Goal: Task Accomplishment & Management: Use online tool/utility

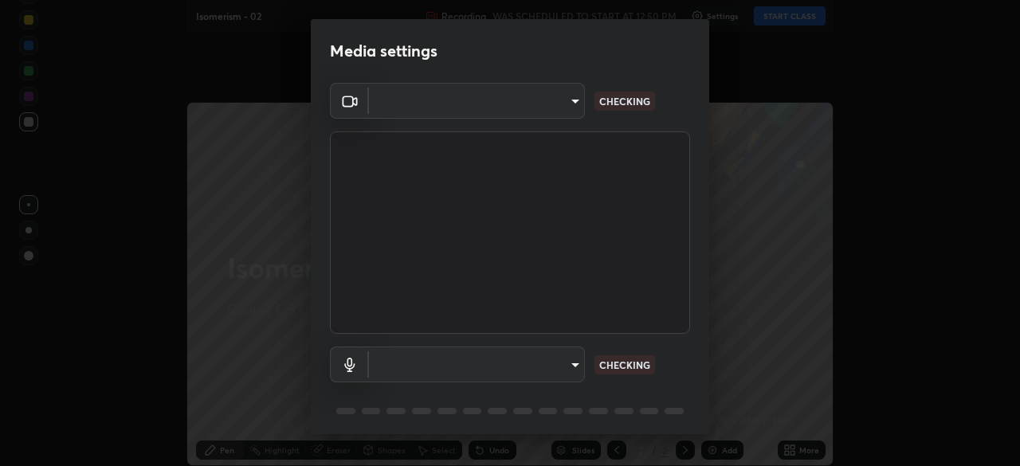
type input "8c17a5d152d90efee16c6d0123f72e1c8e3faabb66c5818a7671abbc9a97bc9a"
type input "default"
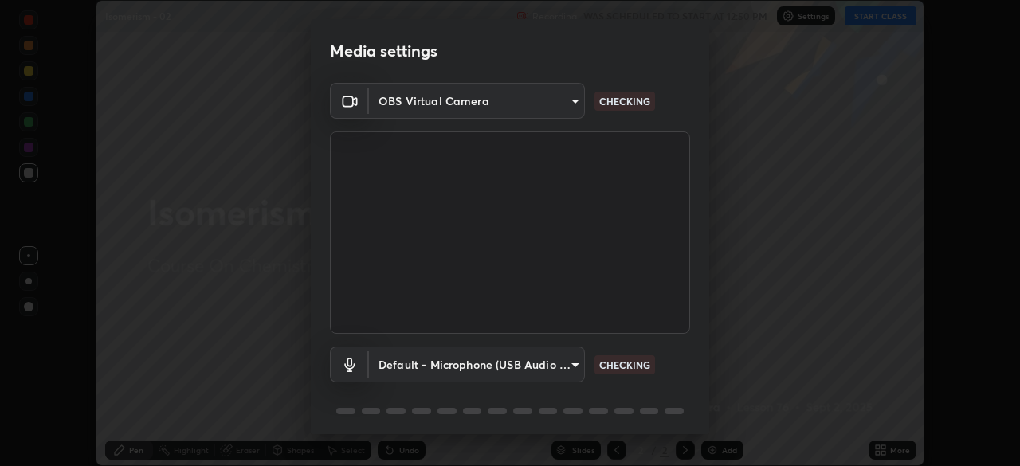
scroll to position [57, 0]
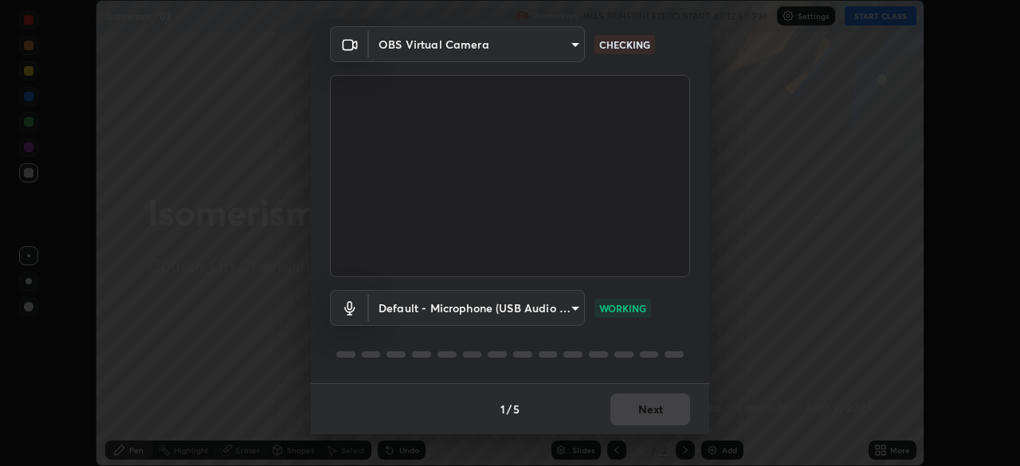
click at [650, 418] on div "1 / 5 Next" at bounding box center [510, 408] width 399 height 51
click at [653, 417] on div "1 / 5 Next" at bounding box center [510, 408] width 399 height 51
click at [656, 408] on button "Next" at bounding box center [651, 410] width 80 height 32
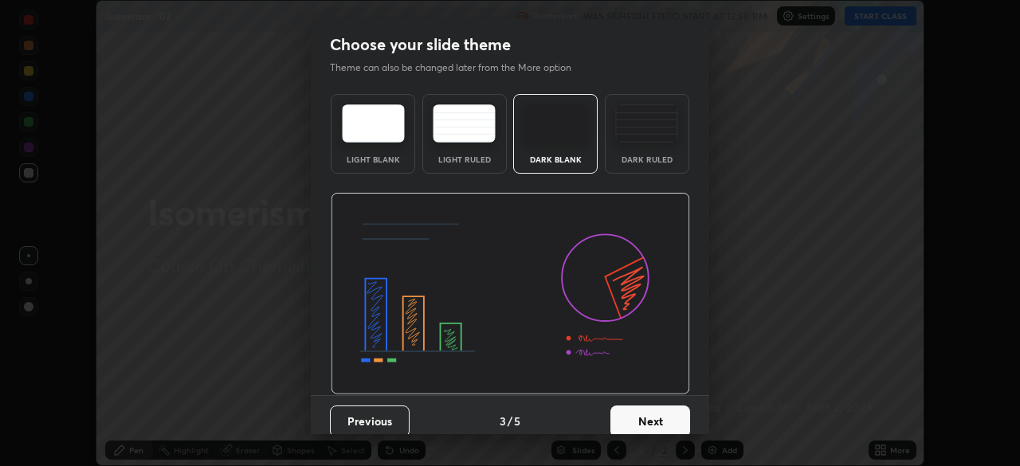
click at [670, 408] on button "Next" at bounding box center [651, 422] width 80 height 32
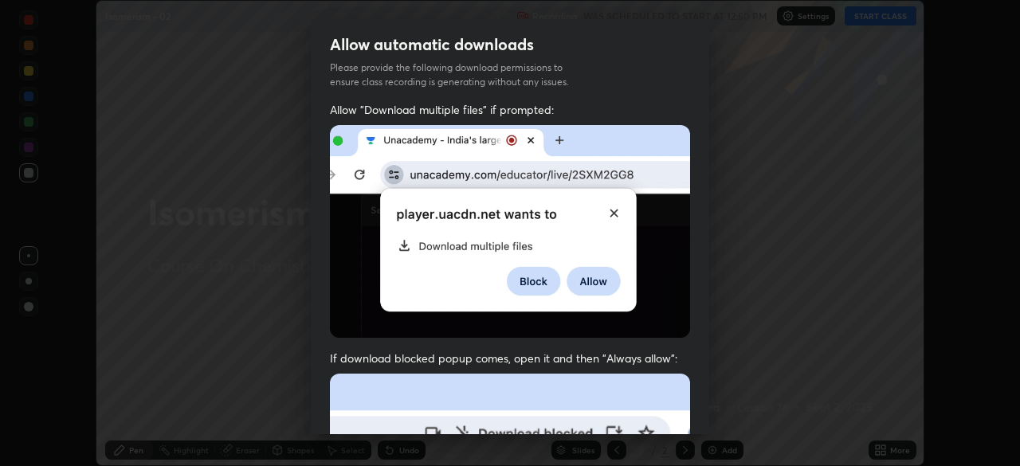
click at [692, 415] on div "Allow "Download multiple files" if prompted: If download blocked popup comes, o…" at bounding box center [510, 437] width 399 height 671
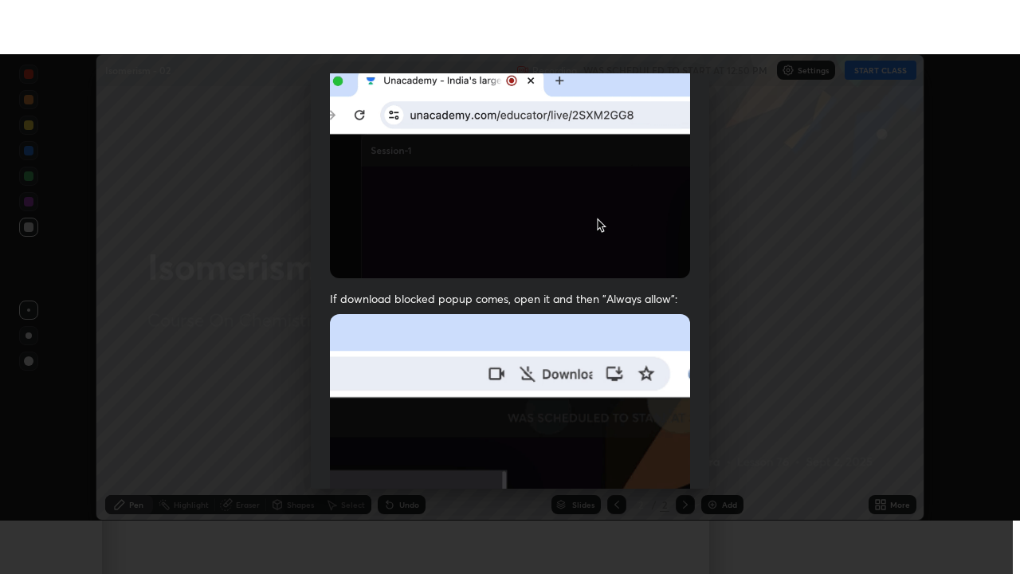
scroll to position [382, 0]
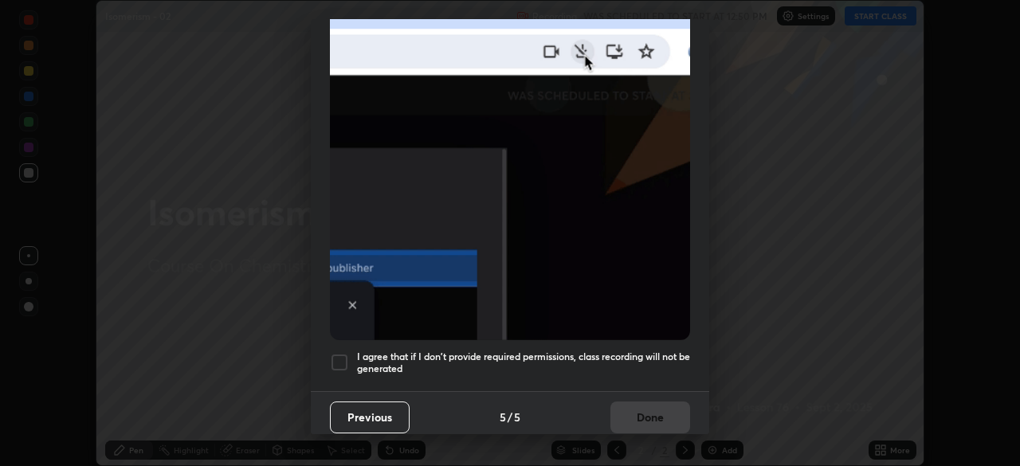
click at [643, 351] on h5 "I agree that if I don't provide required permissions, class recording will not …" at bounding box center [523, 363] width 333 height 25
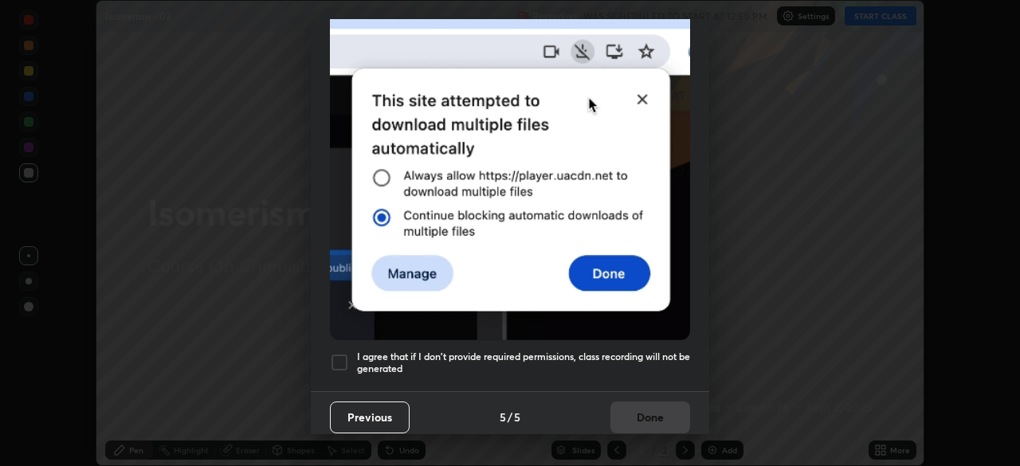
click at [658, 413] on button "Done" at bounding box center [651, 418] width 80 height 32
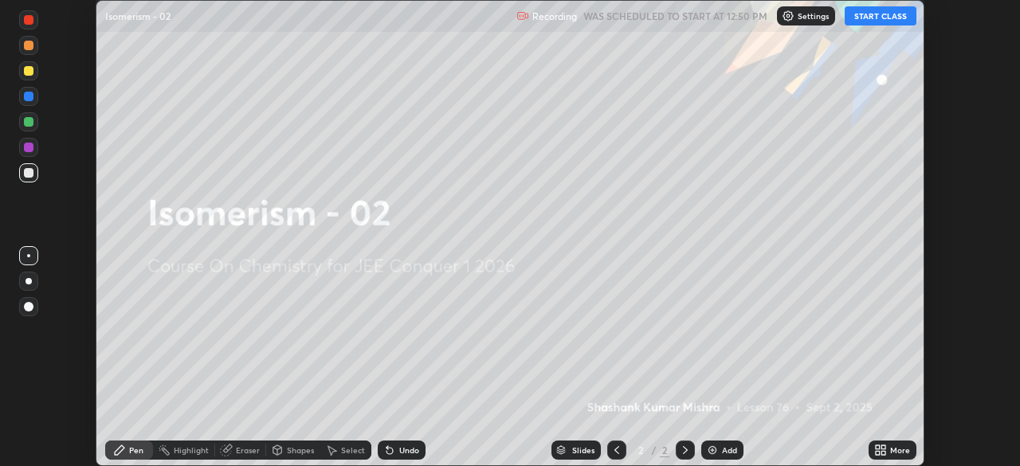
click at [910, 453] on div "More" at bounding box center [893, 450] width 48 height 19
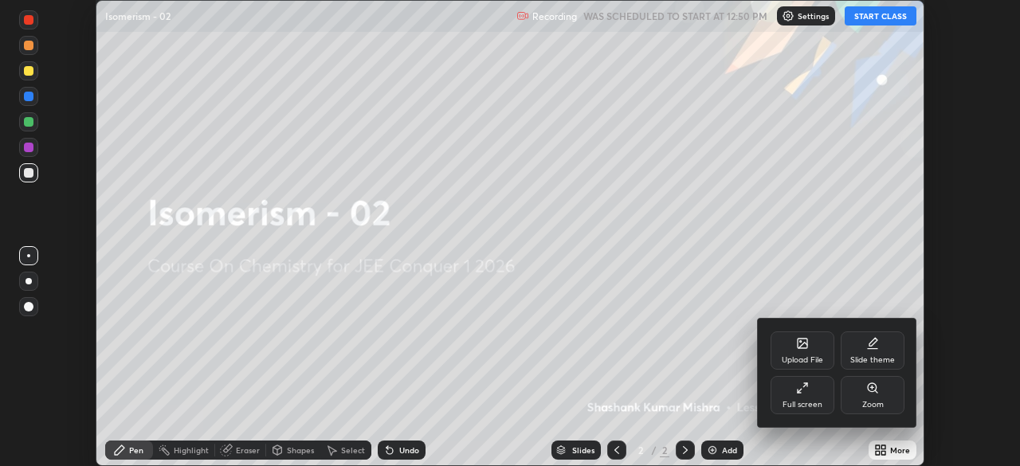
click at [798, 392] on icon at bounding box center [800, 391] width 4 height 4
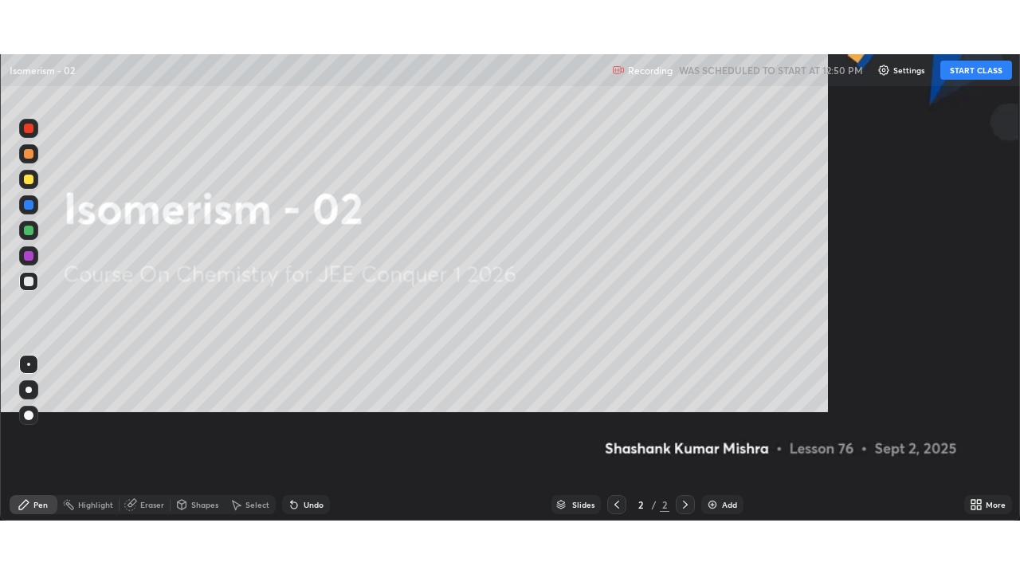
scroll to position [574, 1020]
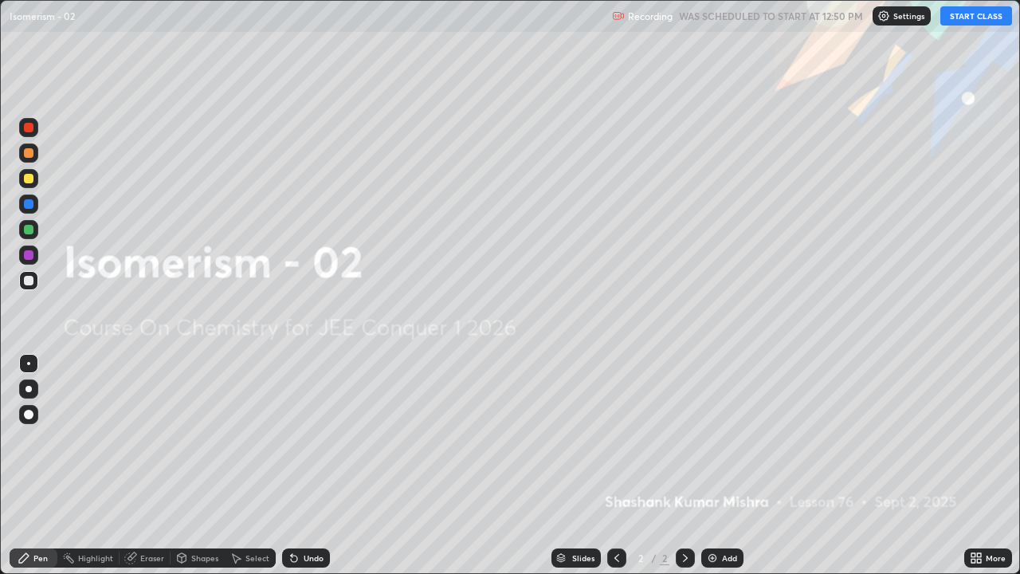
click at [977, 10] on button "START CLASS" at bounding box center [977, 15] width 72 height 19
click at [306, 465] on div "Undo" at bounding box center [314, 558] width 20 height 8
click at [716, 465] on img at bounding box center [712, 558] width 13 height 13
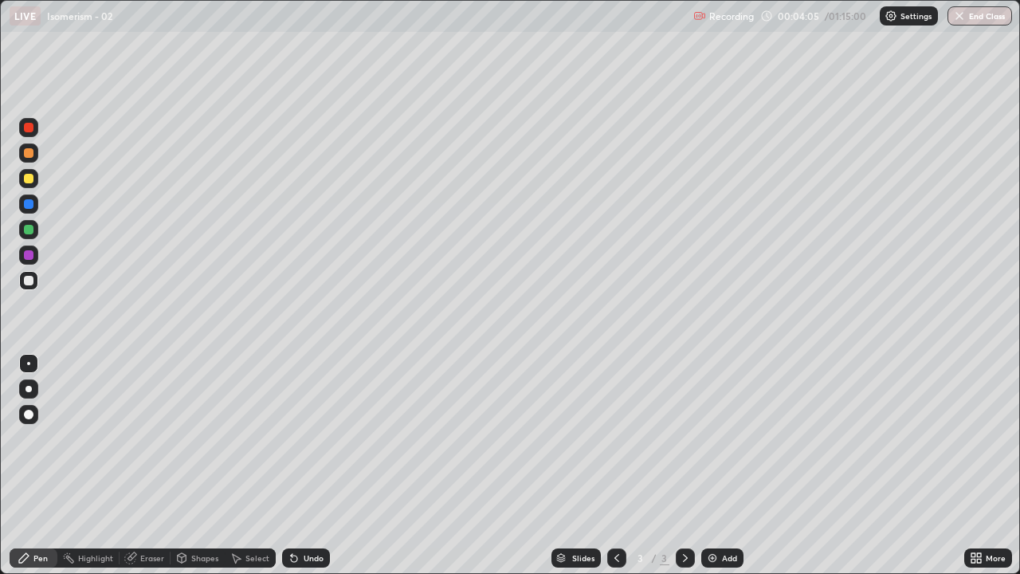
click at [146, 465] on div "Eraser" at bounding box center [152, 558] width 24 height 8
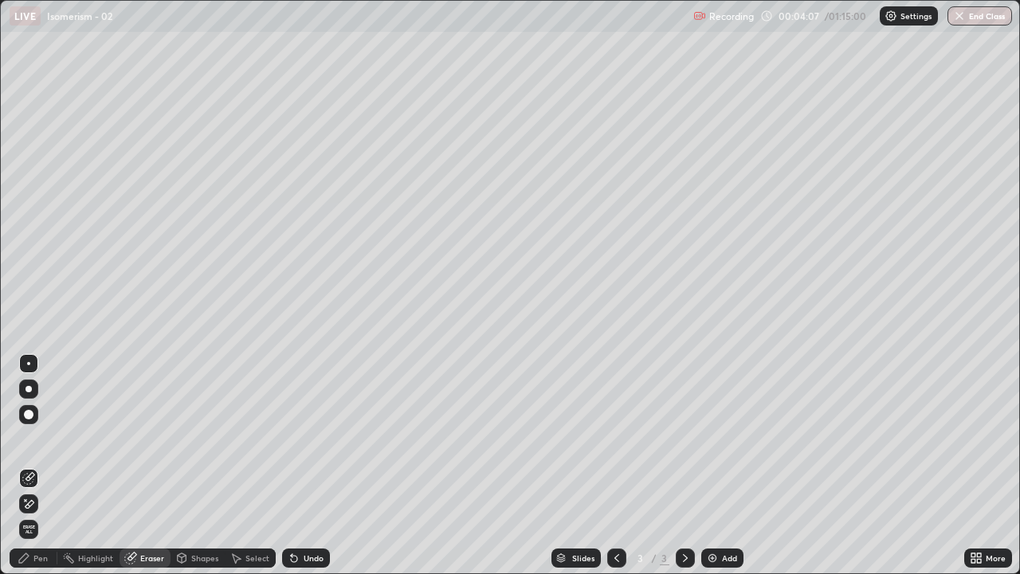
click at [242, 465] on div "Select" at bounding box center [250, 557] width 51 height 19
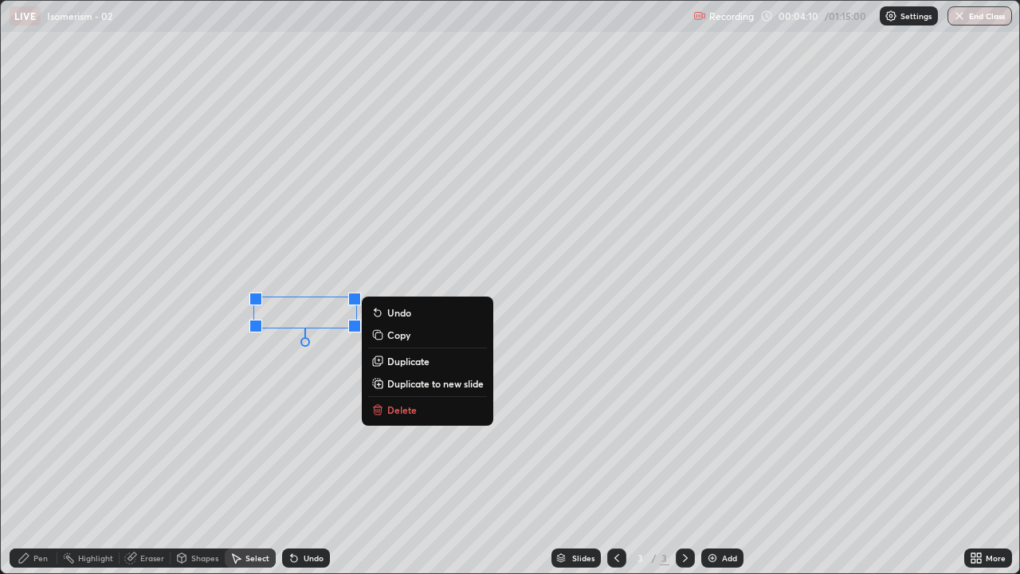
click at [42, 465] on div "Pen" at bounding box center [34, 557] width 48 height 19
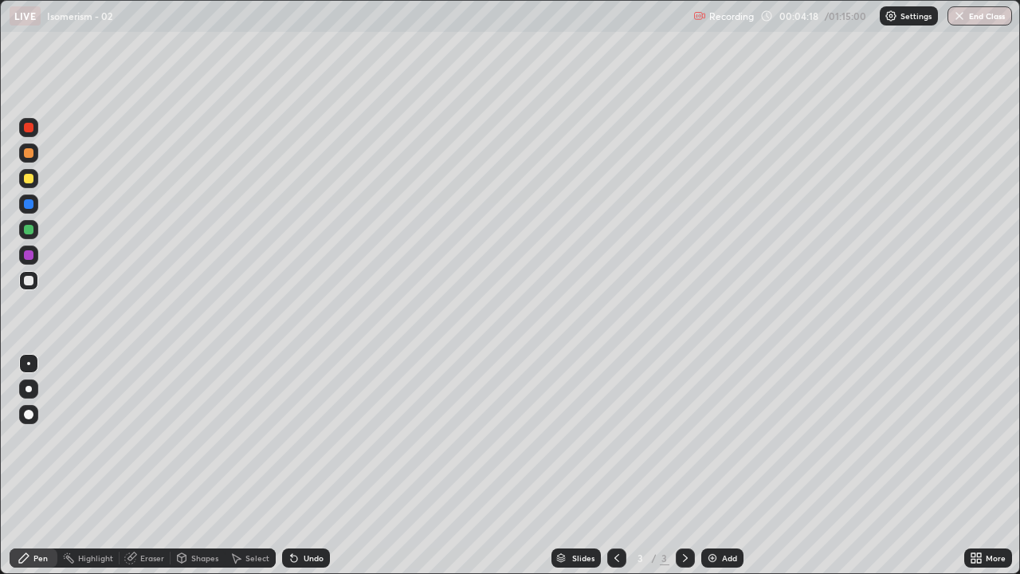
click at [314, 465] on div "Undo" at bounding box center [306, 557] width 48 height 19
click at [318, 465] on div "Undo" at bounding box center [314, 558] width 20 height 8
click at [241, 465] on div "Select" at bounding box center [250, 557] width 51 height 19
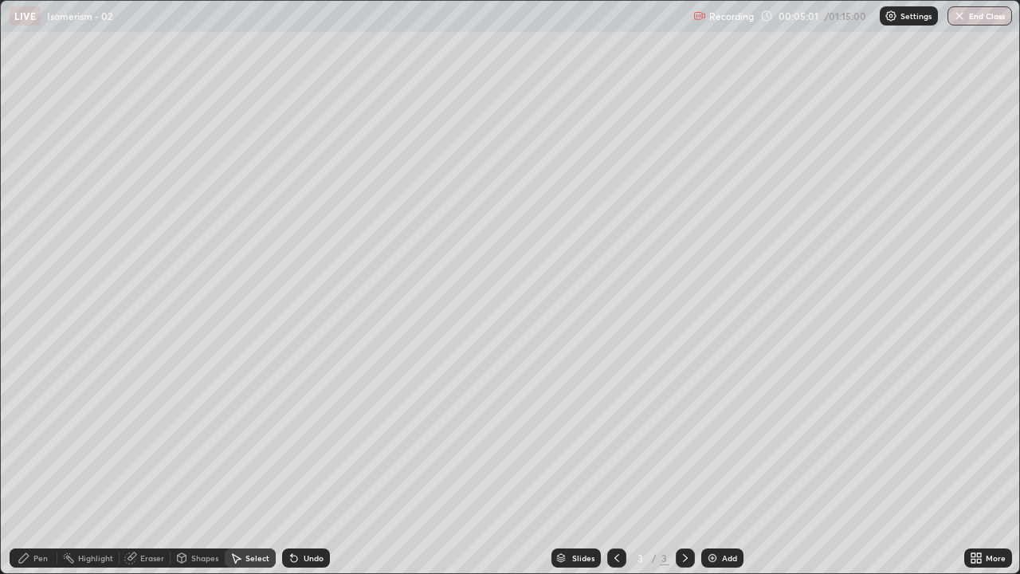
click at [40, 465] on div "Pen" at bounding box center [40, 558] width 14 height 8
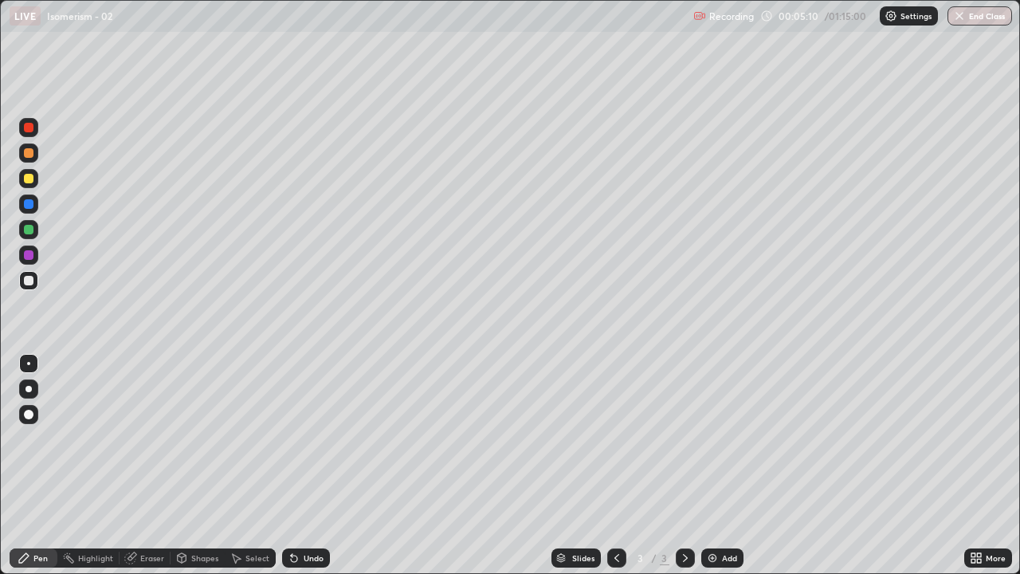
click at [26, 230] on div at bounding box center [29, 230] width 10 height 10
click at [143, 465] on div "Eraser" at bounding box center [152, 558] width 24 height 8
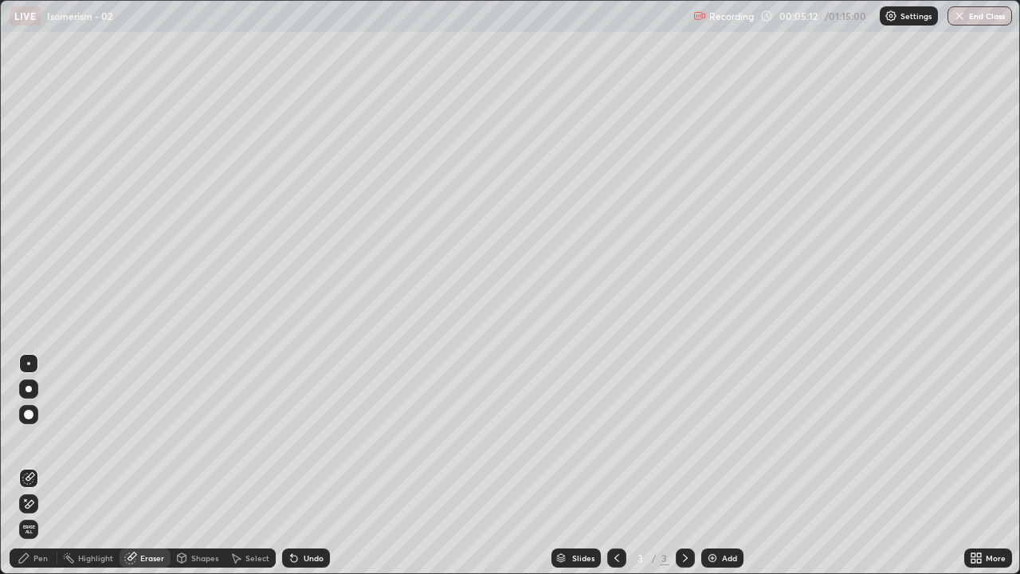
click at [187, 465] on div "Shapes" at bounding box center [198, 557] width 54 height 19
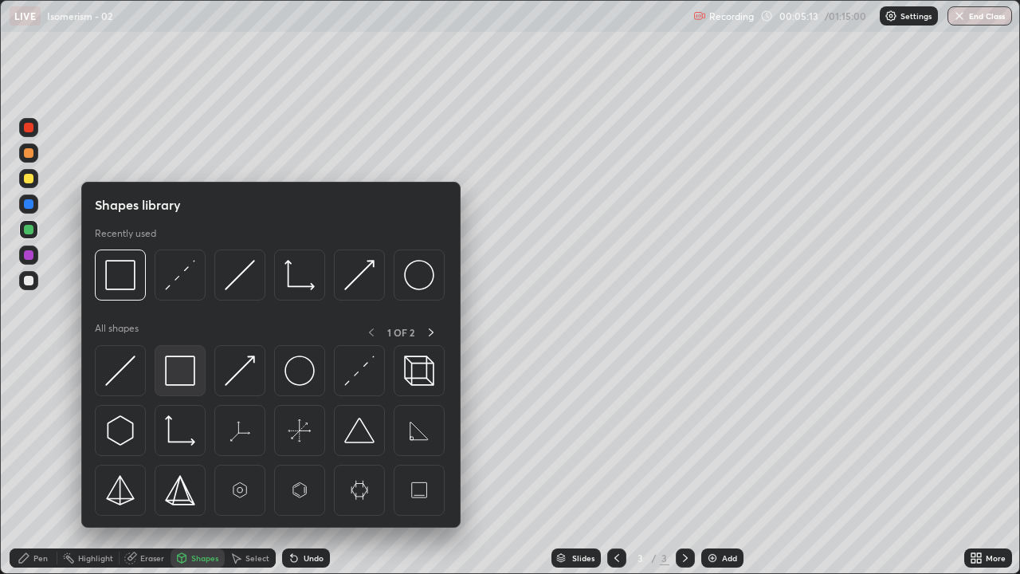
click at [182, 369] on img at bounding box center [180, 370] width 30 height 30
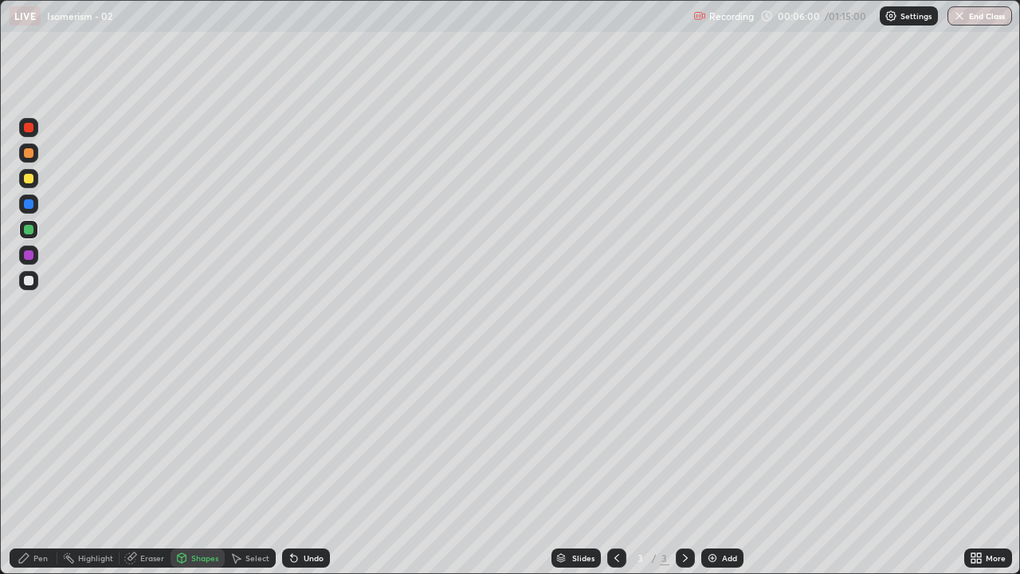
click at [36, 465] on div "Pen" at bounding box center [40, 558] width 14 height 8
click at [308, 465] on div "Undo" at bounding box center [314, 558] width 20 height 8
click at [304, 465] on div "Undo" at bounding box center [306, 557] width 48 height 19
click at [35, 465] on div "Pen" at bounding box center [34, 557] width 48 height 19
click at [37, 281] on div at bounding box center [28, 280] width 19 height 19
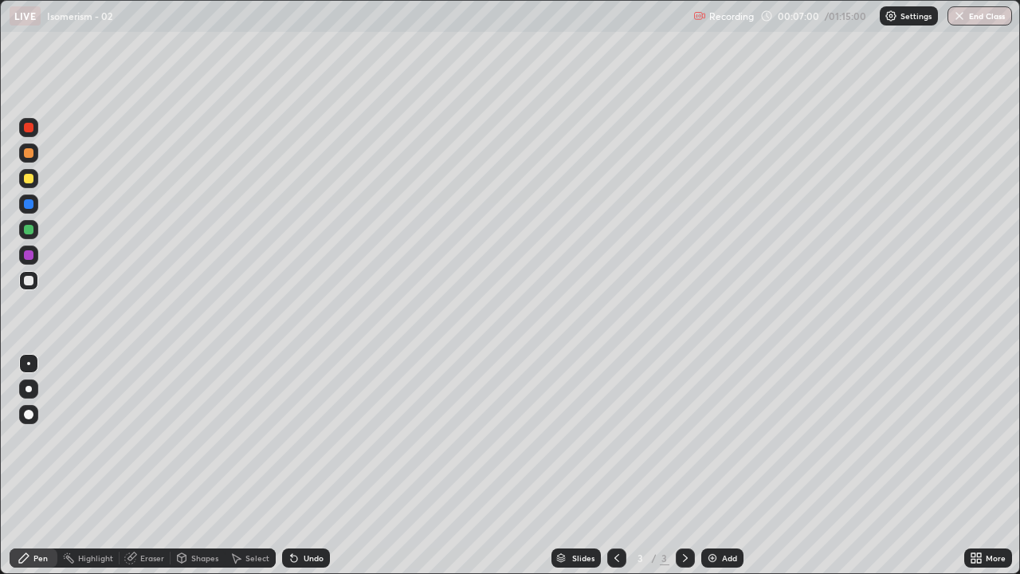
click at [308, 465] on div "Undo" at bounding box center [306, 557] width 48 height 19
click at [301, 465] on div "Undo" at bounding box center [306, 557] width 48 height 19
click at [303, 465] on div "Undo" at bounding box center [306, 557] width 48 height 19
click at [304, 465] on div "Undo" at bounding box center [306, 557] width 48 height 19
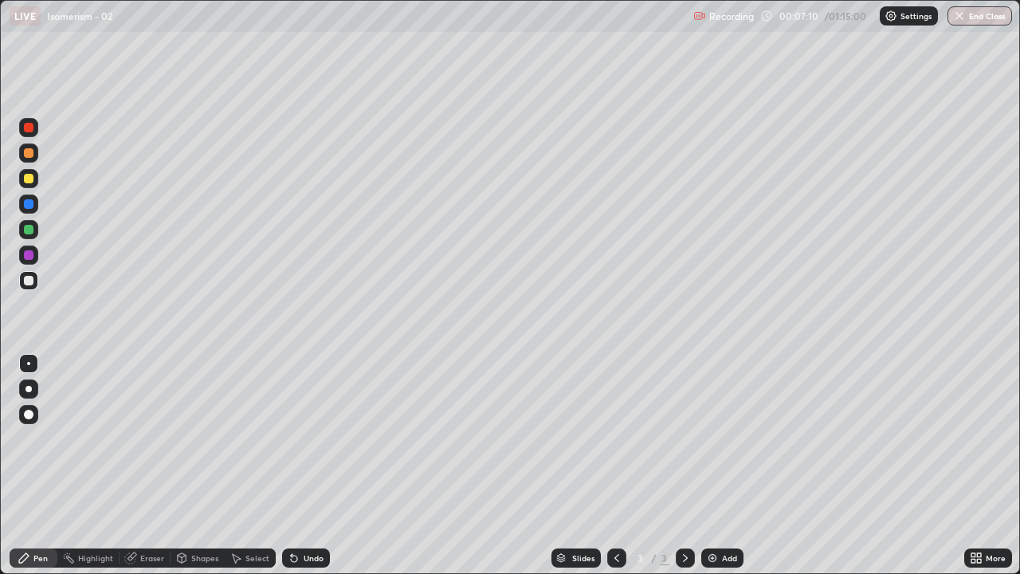
click at [304, 465] on div "Undo" at bounding box center [306, 557] width 48 height 19
click at [305, 465] on div "Undo" at bounding box center [306, 557] width 48 height 19
click at [306, 465] on div "Undo" at bounding box center [306, 557] width 48 height 19
click at [307, 465] on div "Undo" at bounding box center [306, 557] width 48 height 19
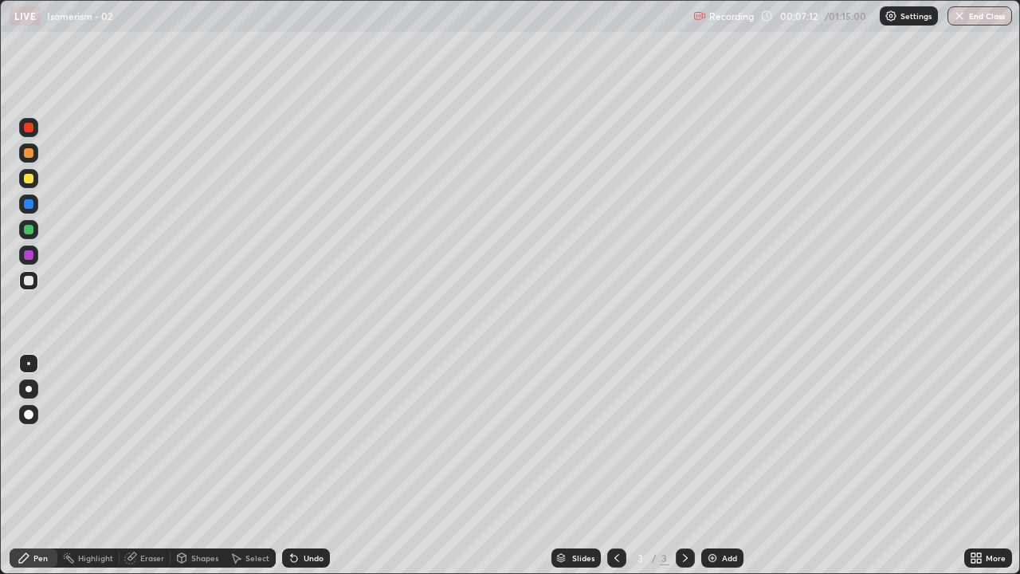
click at [310, 465] on div "Undo" at bounding box center [306, 557] width 48 height 19
click at [308, 465] on div "Undo" at bounding box center [306, 557] width 48 height 19
click at [310, 465] on div "Undo" at bounding box center [306, 557] width 48 height 19
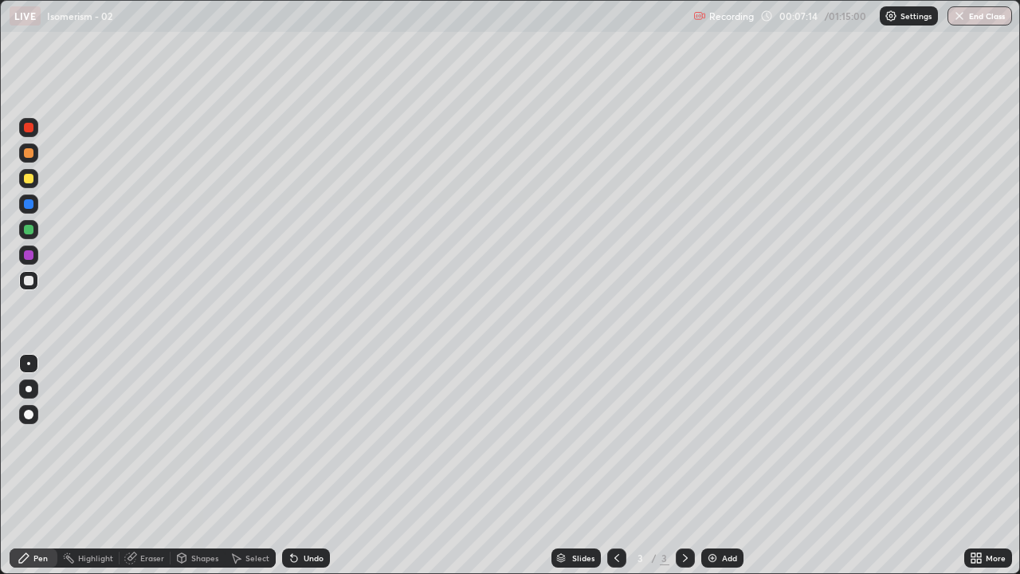
click at [309, 465] on div "Undo" at bounding box center [306, 557] width 48 height 19
click at [306, 465] on div "Undo" at bounding box center [314, 558] width 20 height 8
click at [713, 465] on img at bounding box center [712, 558] width 13 height 13
click at [308, 465] on div "Undo" at bounding box center [314, 558] width 20 height 8
click at [712, 465] on img at bounding box center [712, 558] width 13 height 13
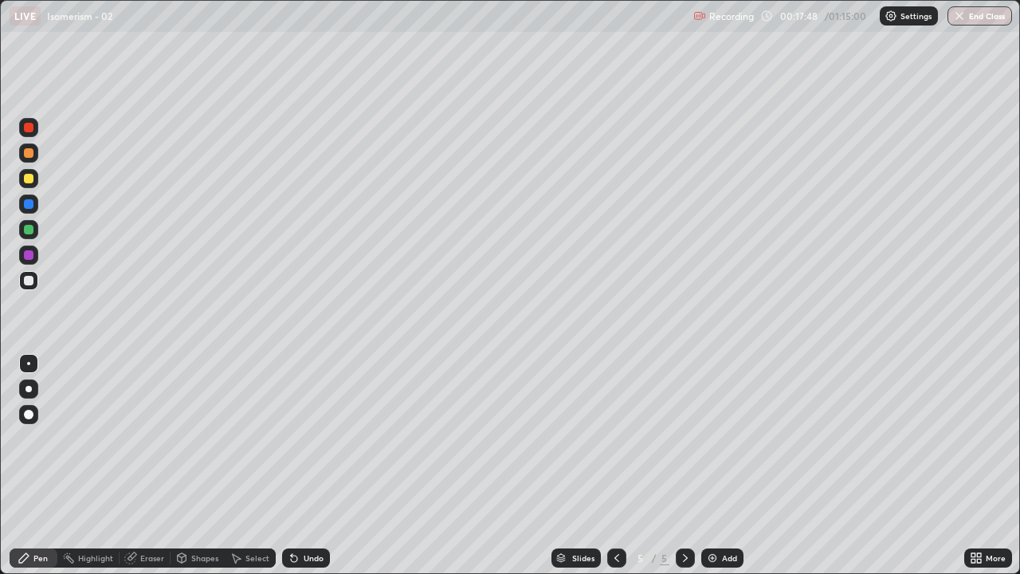
click at [618, 465] on icon at bounding box center [617, 558] width 13 height 13
click at [684, 465] on icon at bounding box center [685, 558] width 13 height 13
click at [146, 465] on div "Eraser" at bounding box center [145, 557] width 51 height 19
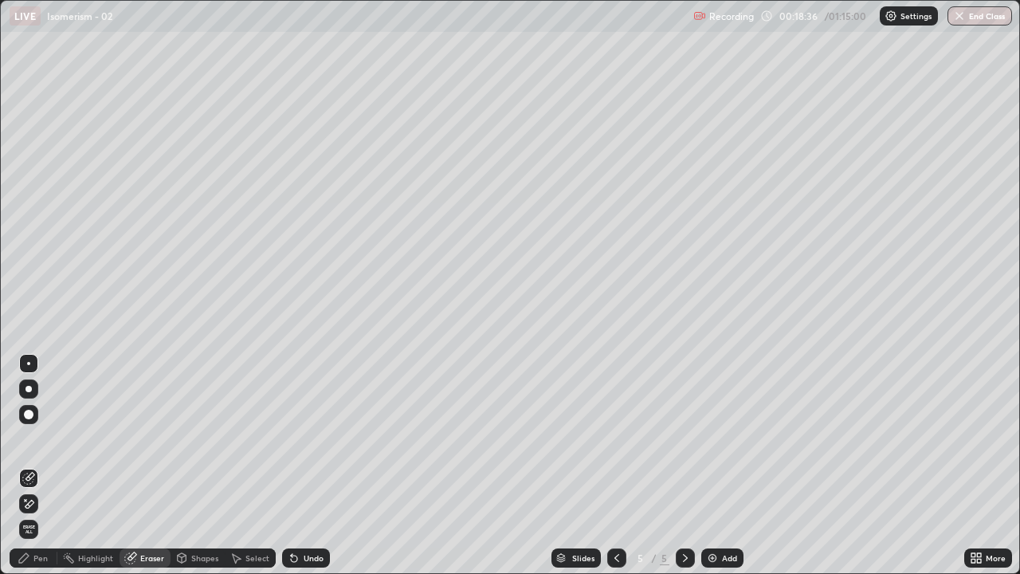
click at [35, 465] on div "Pen" at bounding box center [34, 557] width 48 height 19
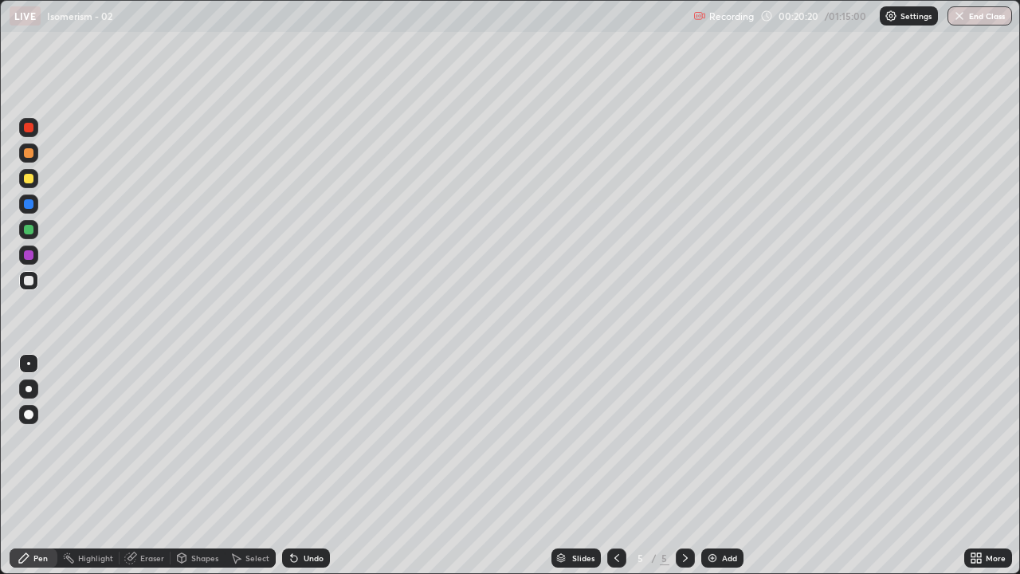
click at [713, 465] on img at bounding box center [712, 558] width 13 height 13
click at [611, 465] on icon at bounding box center [617, 558] width 13 height 13
click at [684, 465] on icon at bounding box center [685, 558] width 13 height 13
click at [27, 175] on div at bounding box center [29, 179] width 10 height 10
click at [29, 283] on div at bounding box center [29, 281] width 10 height 10
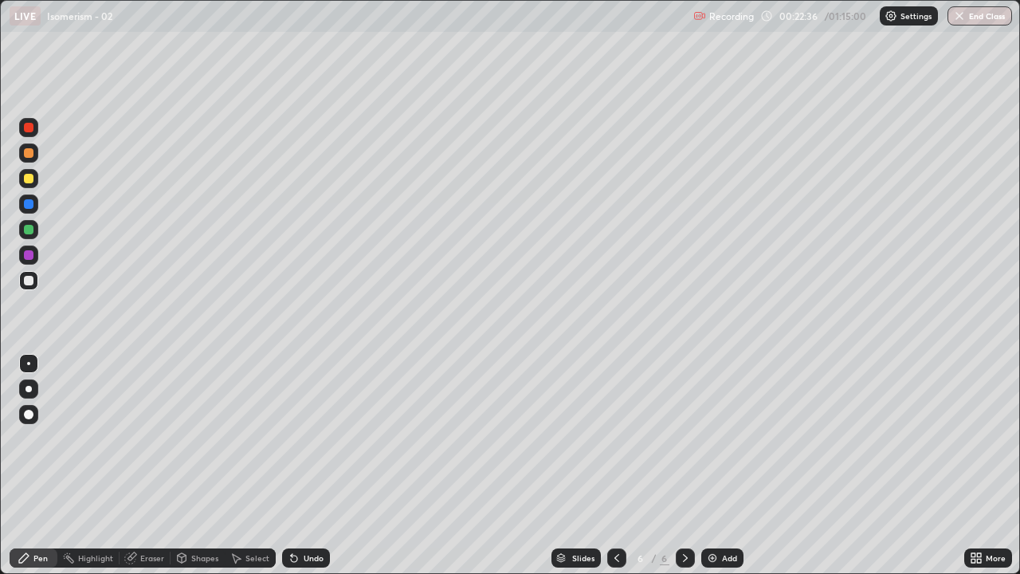
click at [614, 465] on icon at bounding box center [617, 558] width 13 height 13
click at [684, 465] on icon at bounding box center [685, 558] width 13 height 13
click at [615, 465] on icon at bounding box center [617, 558] width 13 height 13
click at [685, 465] on icon at bounding box center [685, 558] width 13 height 13
click at [716, 465] on img at bounding box center [712, 558] width 13 height 13
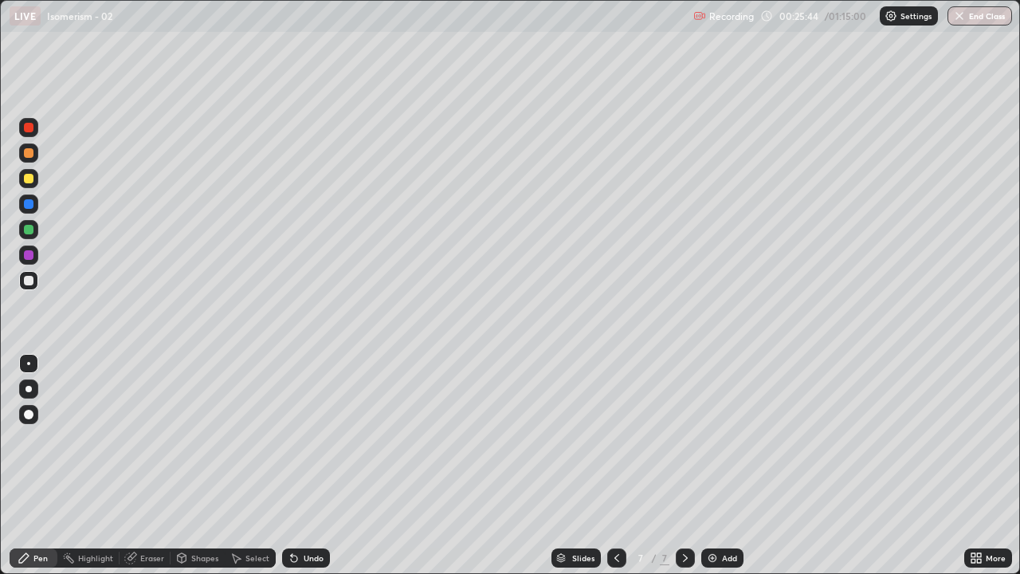
click at [616, 465] on icon at bounding box center [617, 558] width 13 height 13
click at [615, 465] on icon at bounding box center [617, 558] width 13 height 13
click at [684, 465] on icon at bounding box center [685, 558] width 13 height 13
click at [684, 465] on icon at bounding box center [685, 558] width 5 height 8
click at [306, 465] on div "Undo" at bounding box center [314, 558] width 20 height 8
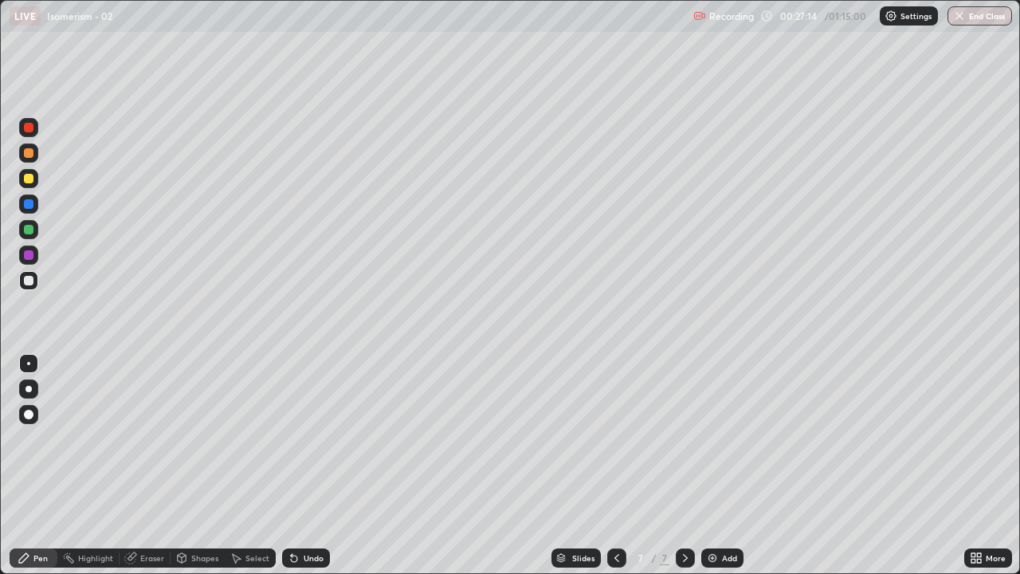
click at [291, 465] on icon at bounding box center [292, 555] width 2 height 2
click at [298, 465] on div "Undo" at bounding box center [306, 557] width 48 height 19
click at [710, 465] on img at bounding box center [712, 558] width 13 height 13
click at [304, 465] on div "Undo" at bounding box center [314, 558] width 20 height 8
click at [292, 465] on icon at bounding box center [294, 559] width 6 height 6
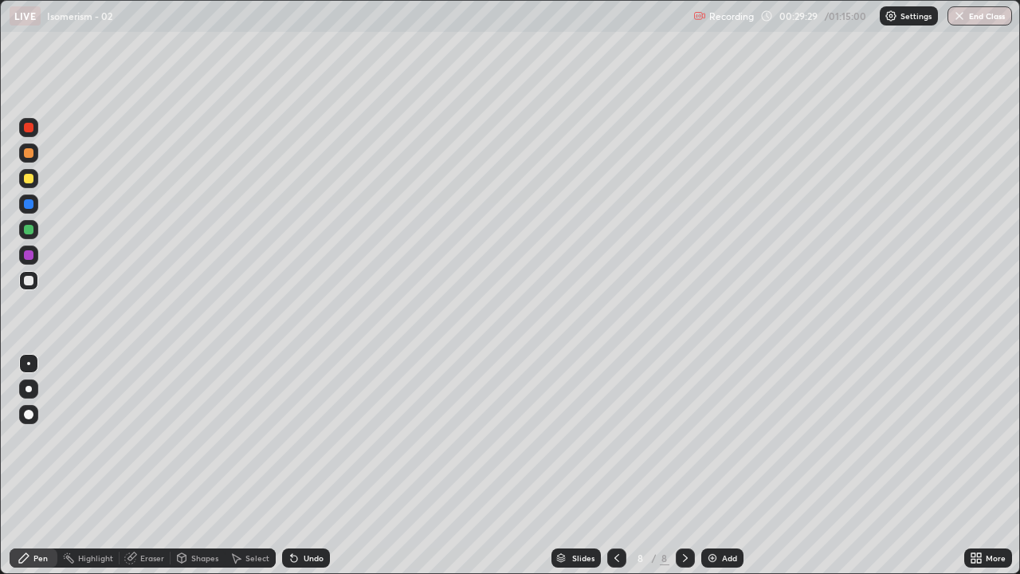
click at [303, 465] on div "Undo" at bounding box center [306, 557] width 48 height 19
click at [617, 465] on icon at bounding box center [617, 558] width 5 height 8
click at [611, 465] on icon at bounding box center [617, 558] width 13 height 13
click at [618, 465] on icon at bounding box center [617, 558] width 13 height 13
click at [616, 465] on icon at bounding box center [617, 558] width 5 height 8
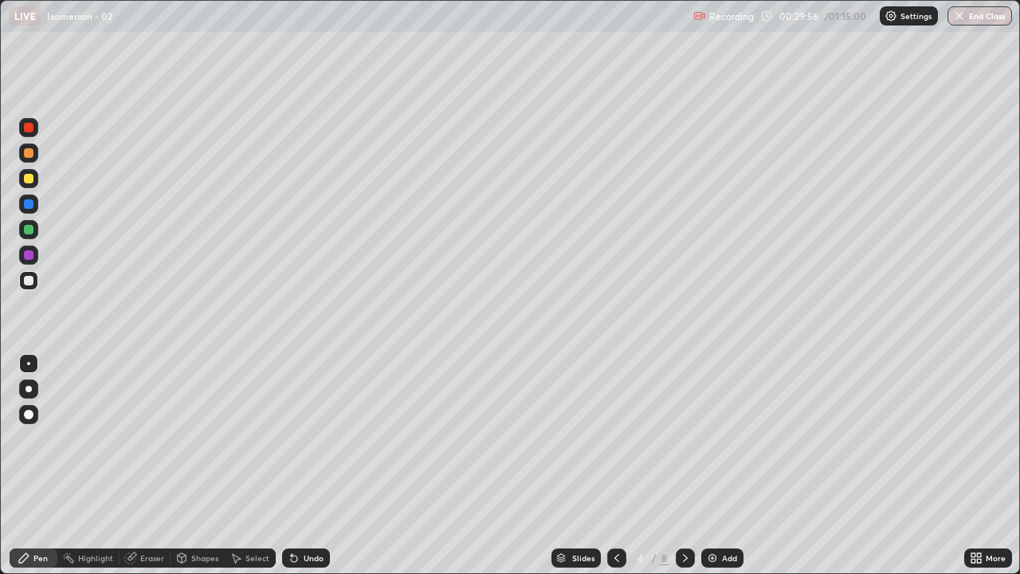
click at [613, 465] on icon at bounding box center [617, 558] width 13 height 13
click at [684, 465] on icon at bounding box center [685, 558] width 13 height 13
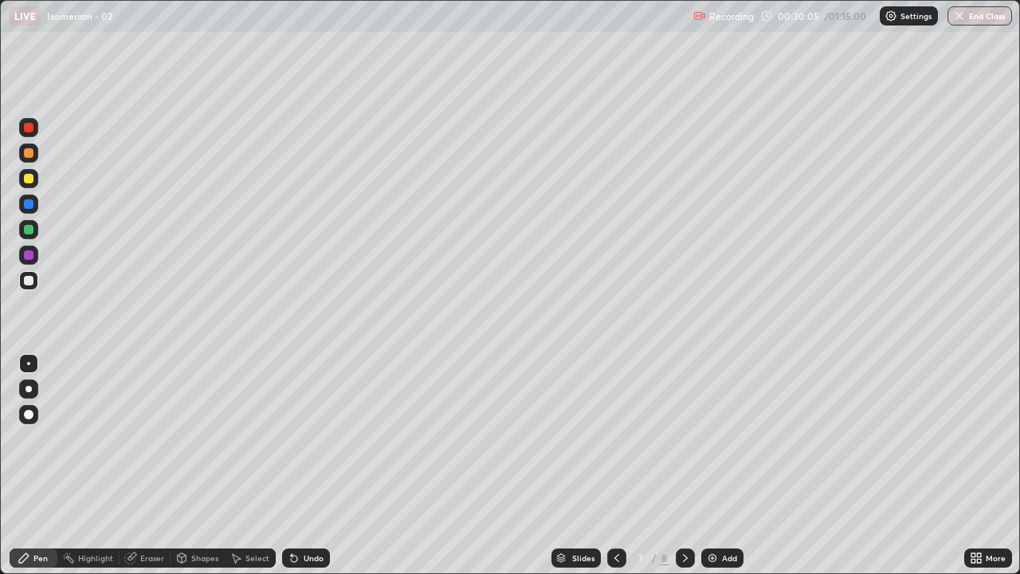
click at [685, 465] on icon at bounding box center [685, 558] width 5 height 8
click at [301, 465] on div "Undo" at bounding box center [306, 557] width 48 height 19
click at [298, 465] on div "Undo" at bounding box center [306, 557] width 48 height 19
click at [300, 465] on div "Undo" at bounding box center [306, 557] width 48 height 19
click at [296, 465] on icon at bounding box center [294, 558] width 13 height 13
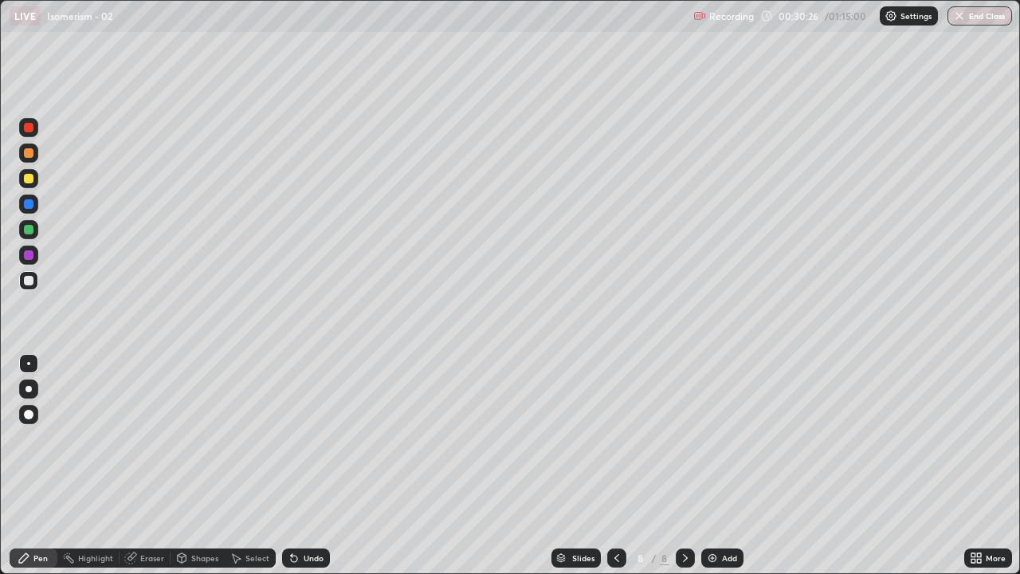
click at [615, 465] on div at bounding box center [616, 557] width 19 height 19
click at [682, 465] on icon at bounding box center [685, 558] width 13 height 13
click at [711, 465] on img at bounding box center [712, 558] width 13 height 13
click at [251, 465] on div "Select" at bounding box center [258, 558] width 24 height 8
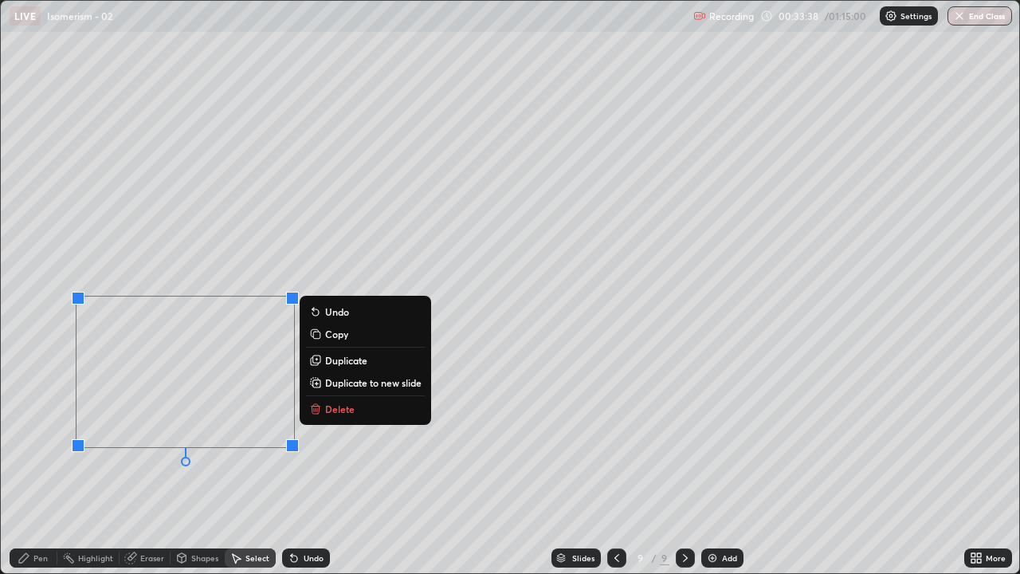
click at [340, 404] on p "Delete" at bounding box center [339, 409] width 29 height 13
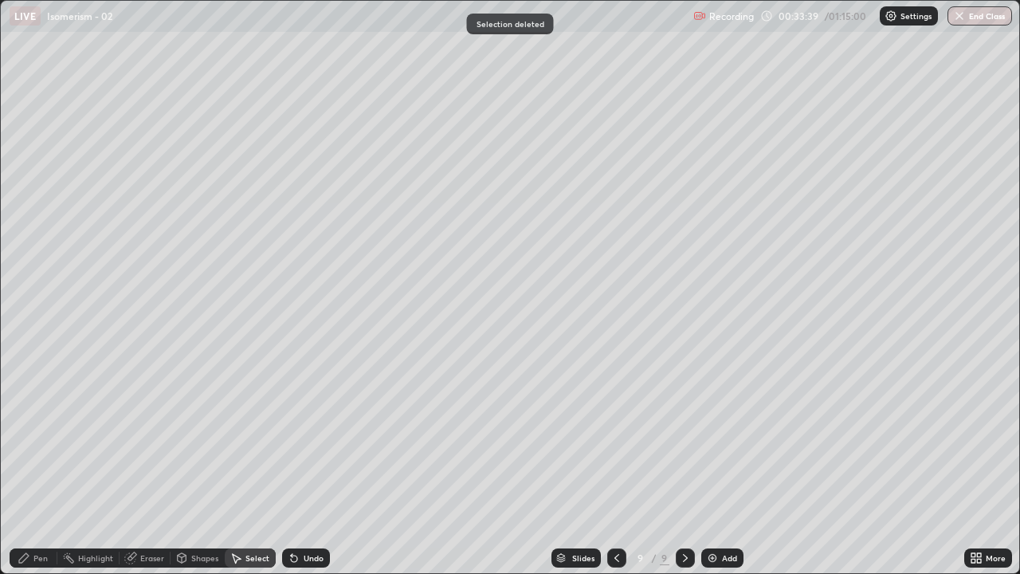
click at [42, 465] on div "Pen" at bounding box center [40, 558] width 14 height 8
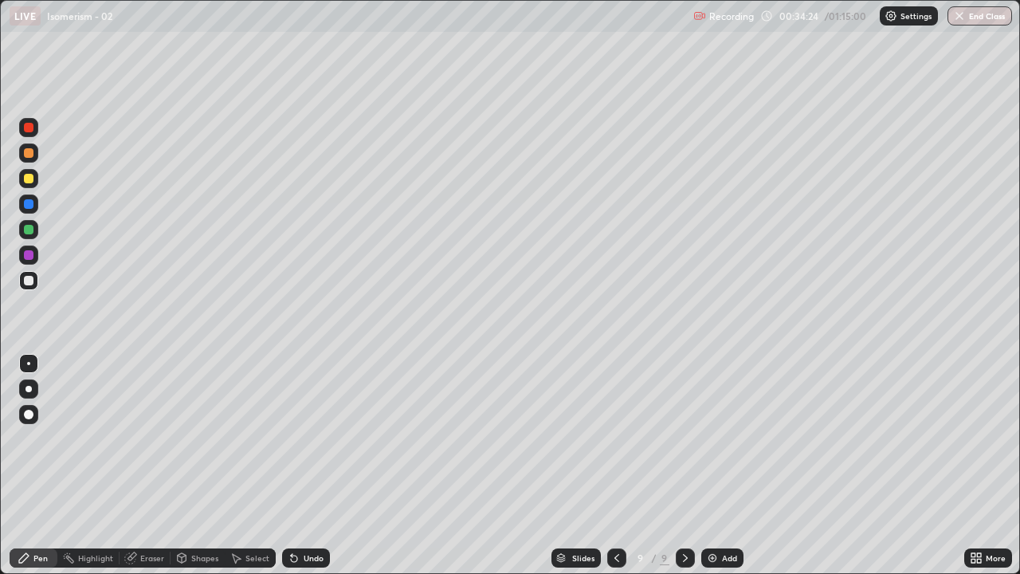
click at [29, 281] on div at bounding box center [29, 281] width 10 height 10
click at [309, 465] on div "Undo" at bounding box center [314, 558] width 20 height 8
click at [304, 465] on div "Undo" at bounding box center [314, 558] width 20 height 8
click at [299, 465] on div "Undo" at bounding box center [306, 557] width 48 height 19
click at [32, 282] on div at bounding box center [29, 281] width 10 height 10
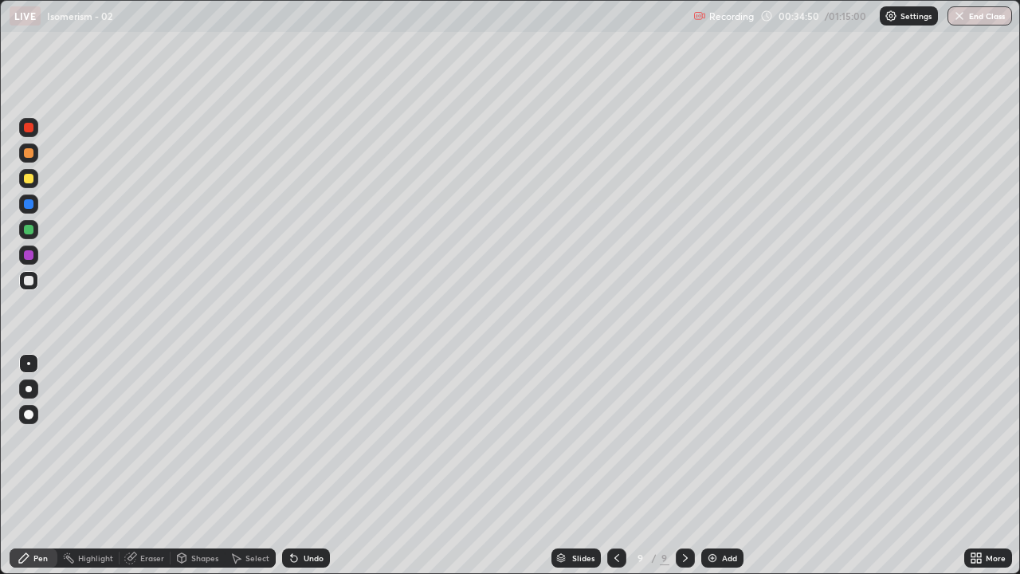
click at [304, 465] on div "Undo" at bounding box center [314, 558] width 20 height 8
click at [302, 465] on div "Undo" at bounding box center [306, 557] width 48 height 19
click at [304, 465] on div "Undo" at bounding box center [314, 558] width 20 height 8
click at [301, 465] on div "Undo" at bounding box center [306, 557] width 48 height 19
click at [299, 465] on div "Undo" at bounding box center [306, 557] width 48 height 19
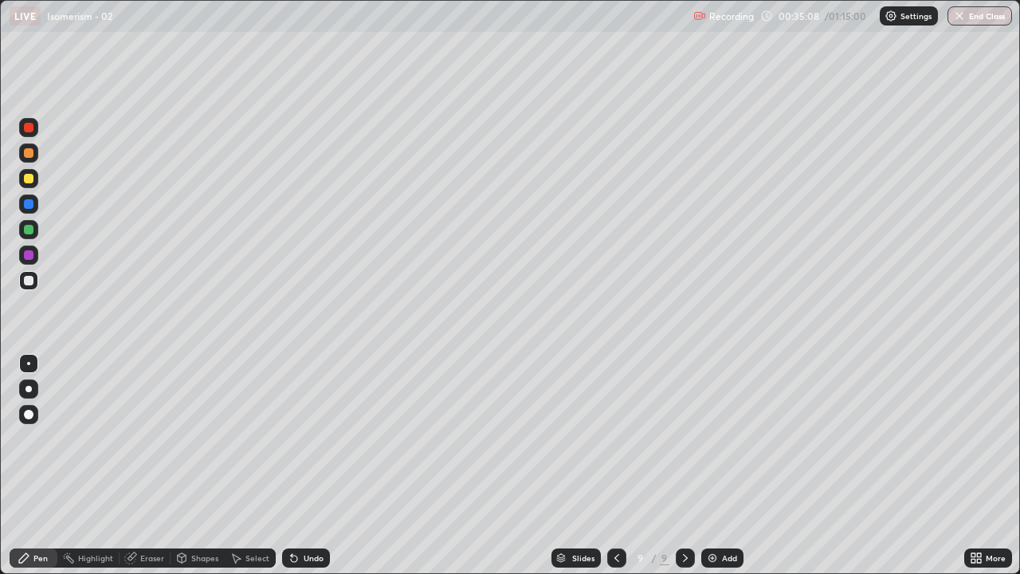
click at [304, 465] on div "Undo" at bounding box center [314, 558] width 20 height 8
click at [715, 465] on img at bounding box center [712, 558] width 13 height 13
click at [312, 465] on div "Undo" at bounding box center [314, 558] width 20 height 8
click at [310, 465] on div "Undo" at bounding box center [306, 557] width 48 height 19
click at [249, 465] on div "Select" at bounding box center [258, 558] width 24 height 8
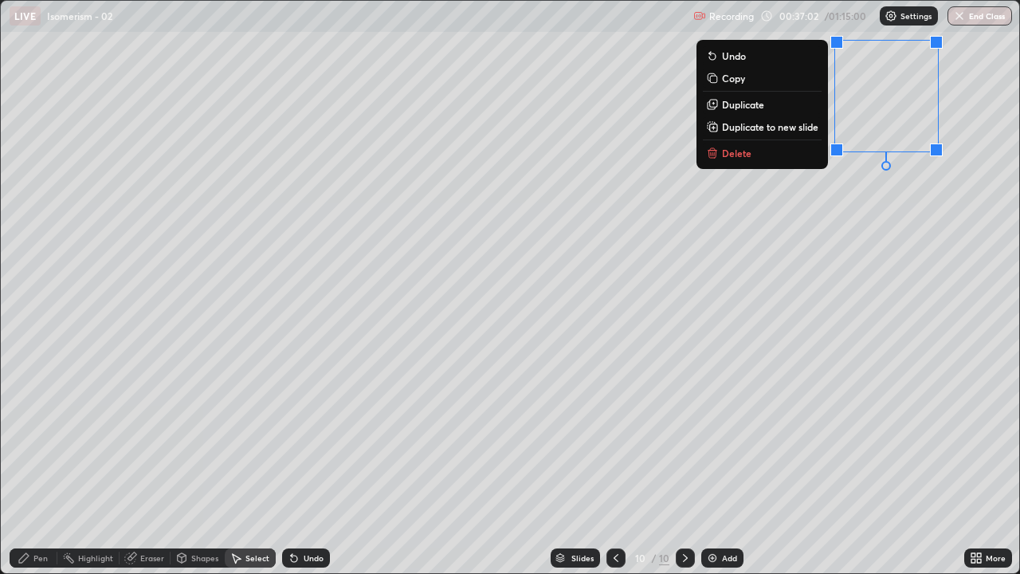
click at [734, 155] on p "Delete" at bounding box center [736, 153] width 29 height 13
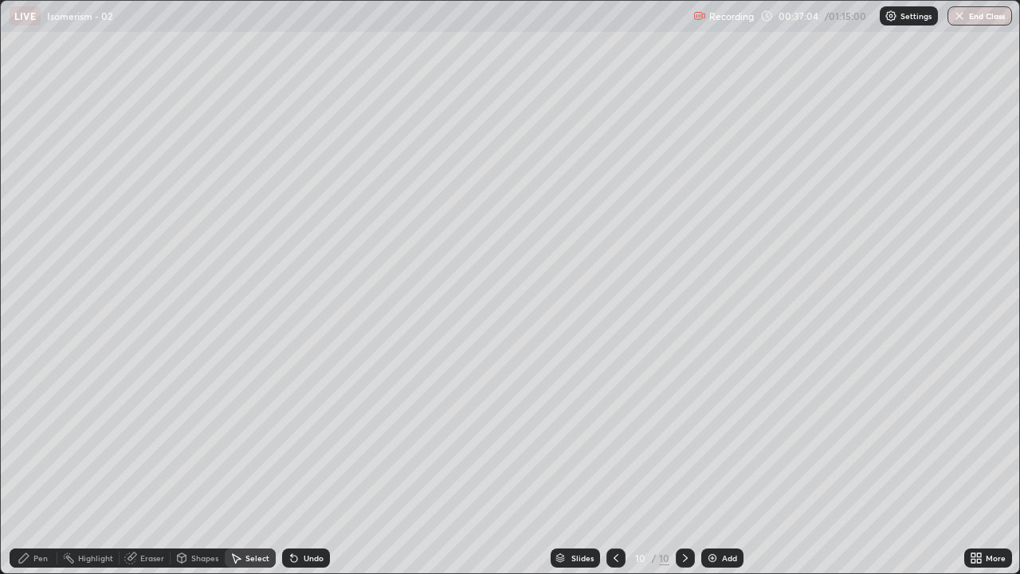
click at [40, 465] on div "Pen" at bounding box center [40, 558] width 14 height 8
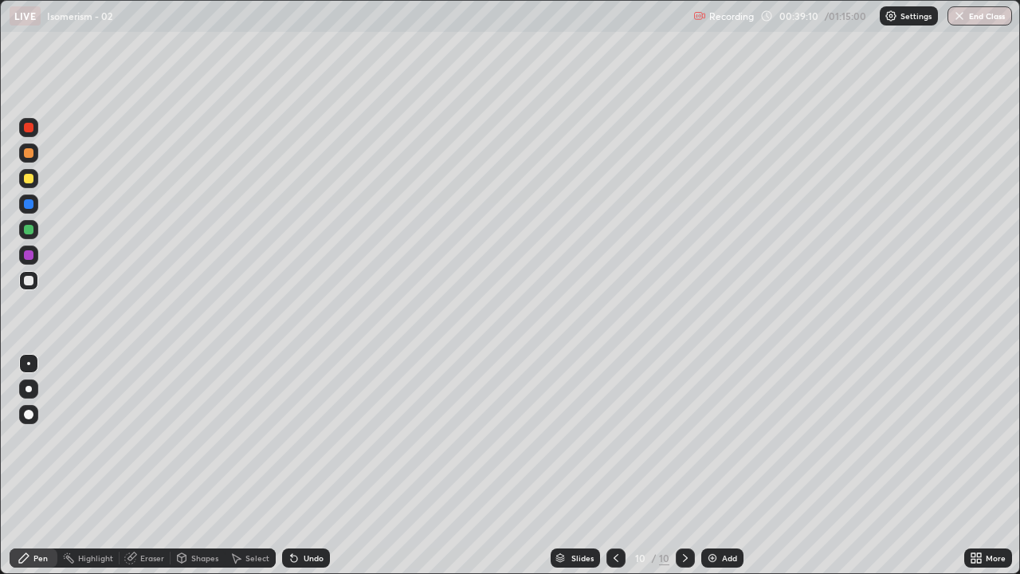
click at [308, 465] on div "Undo" at bounding box center [314, 558] width 20 height 8
click at [307, 465] on div "Undo" at bounding box center [314, 558] width 20 height 8
click at [617, 465] on icon at bounding box center [616, 558] width 13 height 13
click at [685, 465] on icon at bounding box center [685, 558] width 13 height 13
click at [714, 465] on img at bounding box center [712, 558] width 13 height 13
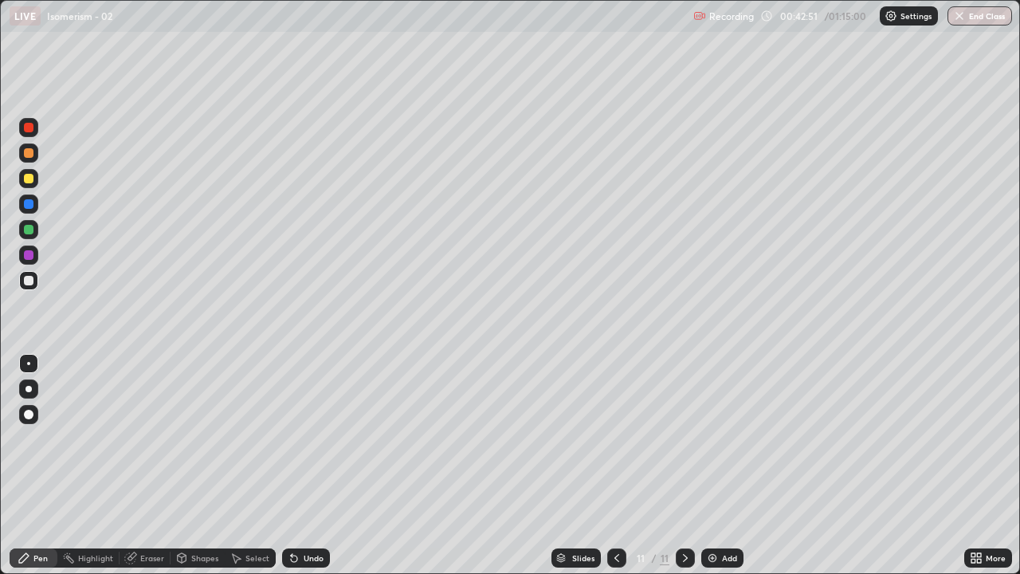
click at [622, 465] on div at bounding box center [616, 557] width 19 height 19
click at [677, 465] on div at bounding box center [685, 557] width 19 height 19
click at [297, 465] on icon at bounding box center [294, 558] width 13 height 13
click at [27, 175] on div at bounding box center [29, 179] width 10 height 10
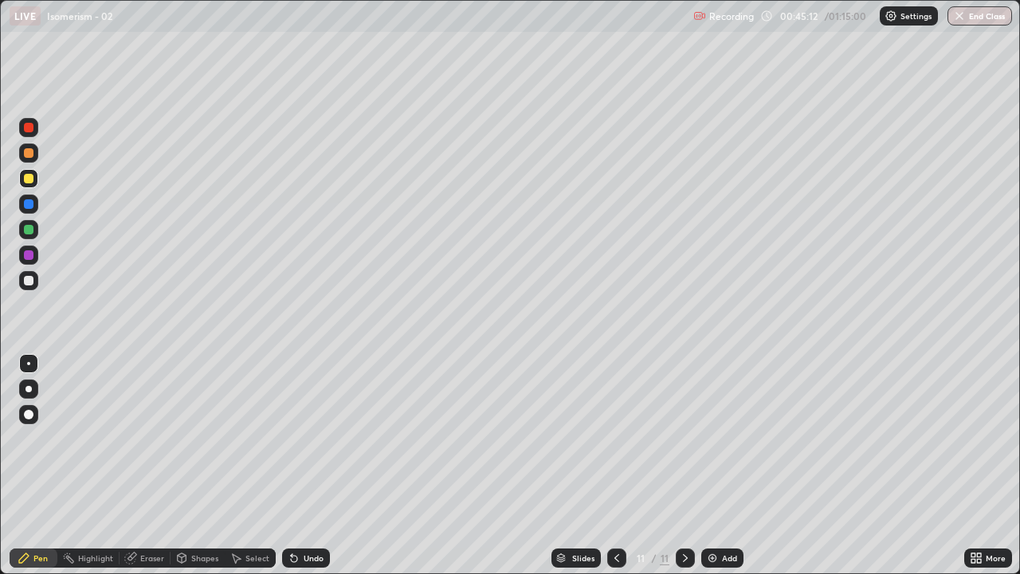
click at [34, 159] on div at bounding box center [28, 152] width 19 height 19
click at [28, 282] on div at bounding box center [29, 281] width 10 height 10
click at [716, 465] on img at bounding box center [712, 558] width 13 height 13
click at [35, 275] on div at bounding box center [28, 280] width 19 height 19
click at [615, 465] on icon at bounding box center [617, 558] width 13 height 13
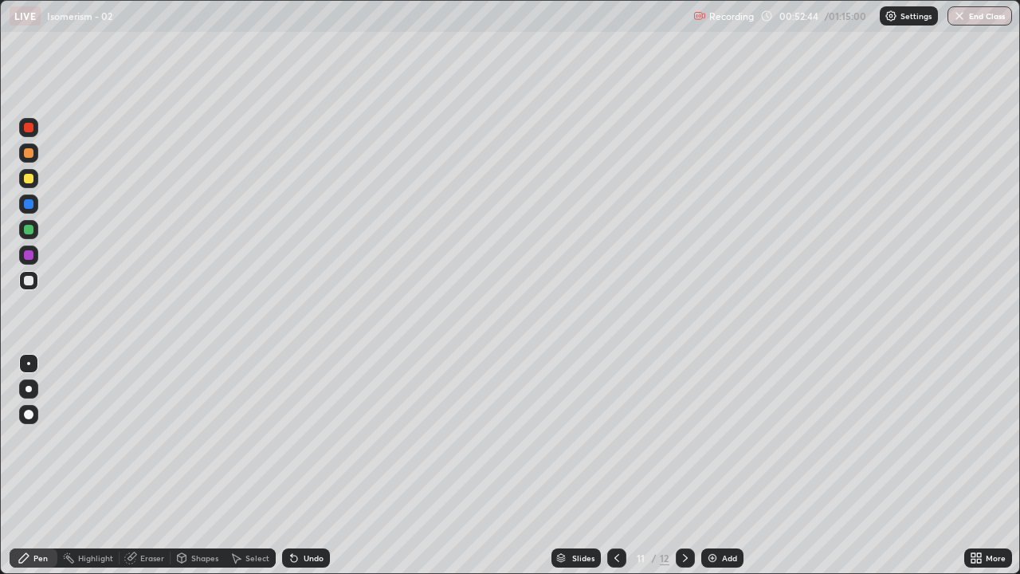
click at [615, 465] on icon at bounding box center [617, 558] width 13 height 13
click at [615, 465] on icon at bounding box center [617, 558] width 5 height 8
click at [615, 465] on icon at bounding box center [617, 558] width 13 height 13
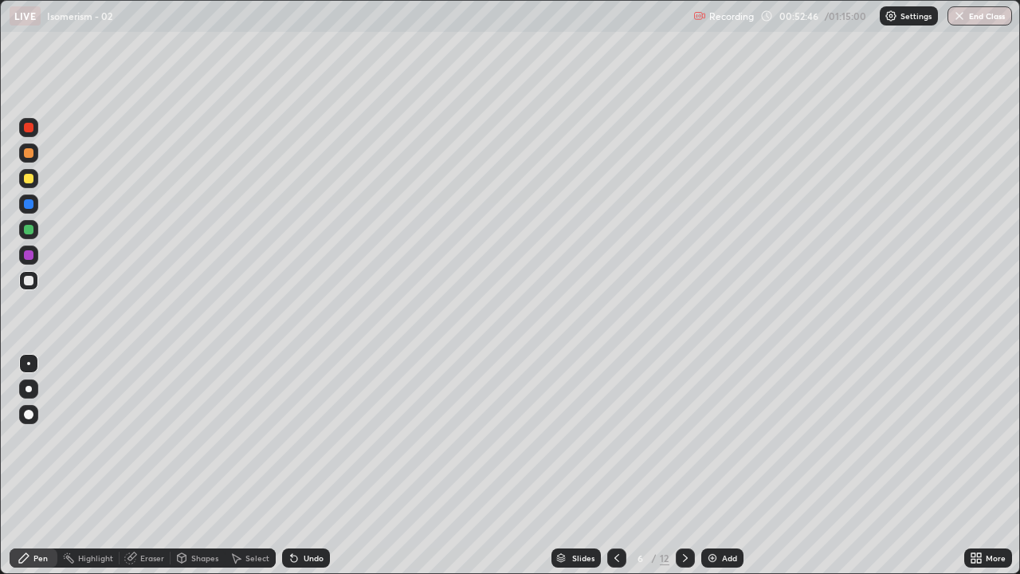
click at [615, 465] on icon at bounding box center [617, 558] width 13 height 13
click at [615, 465] on icon at bounding box center [617, 558] width 5 height 8
click at [615, 465] on icon at bounding box center [617, 558] width 13 height 13
click at [608, 465] on div at bounding box center [616, 557] width 19 height 19
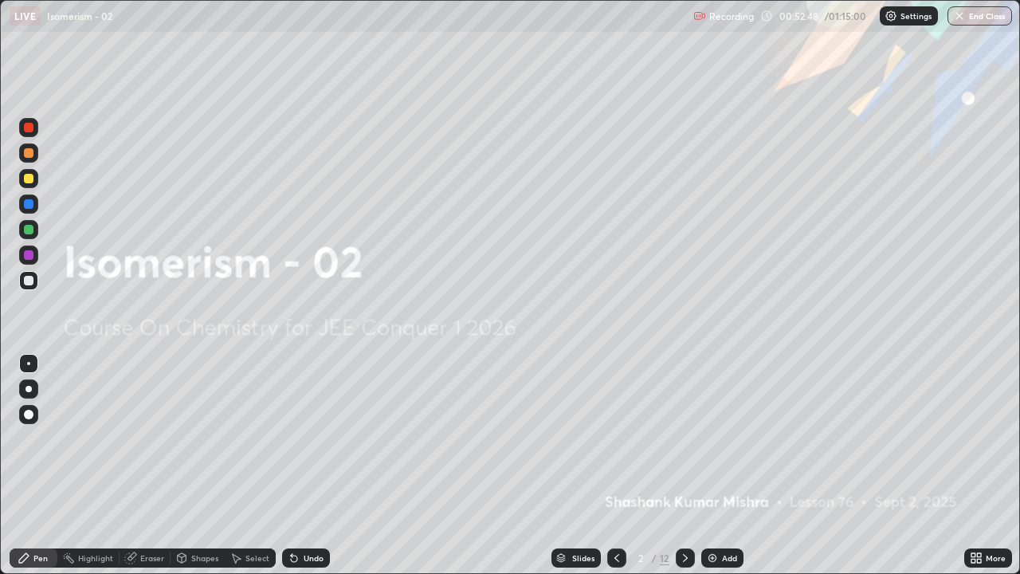
click at [684, 465] on icon at bounding box center [685, 558] width 13 height 13
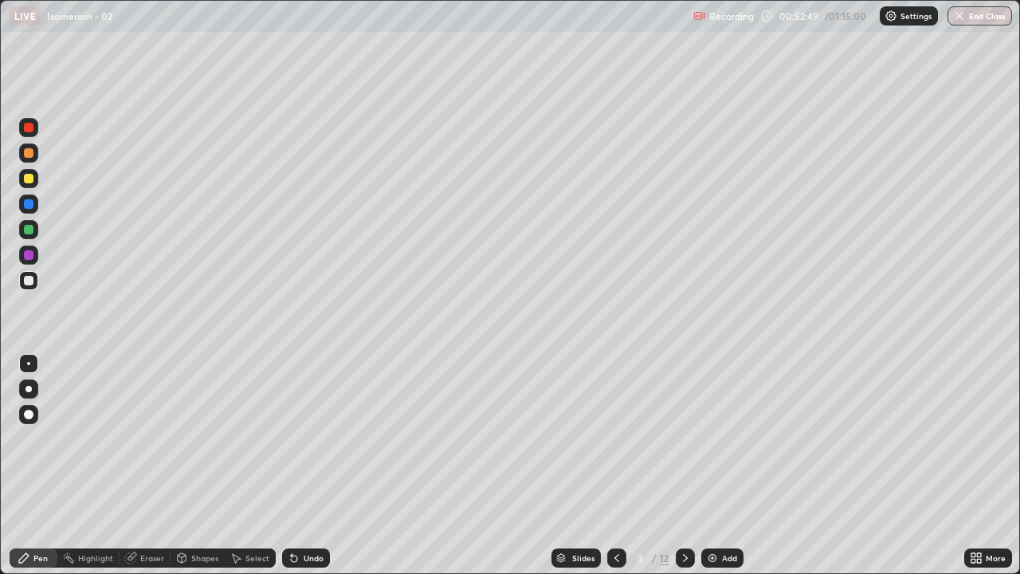
click at [685, 465] on icon at bounding box center [685, 558] width 5 height 8
click at [684, 465] on icon at bounding box center [685, 558] width 13 height 13
click at [685, 465] on icon at bounding box center [685, 558] width 13 height 13
click at [685, 465] on icon at bounding box center [685, 558] width 5 height 8
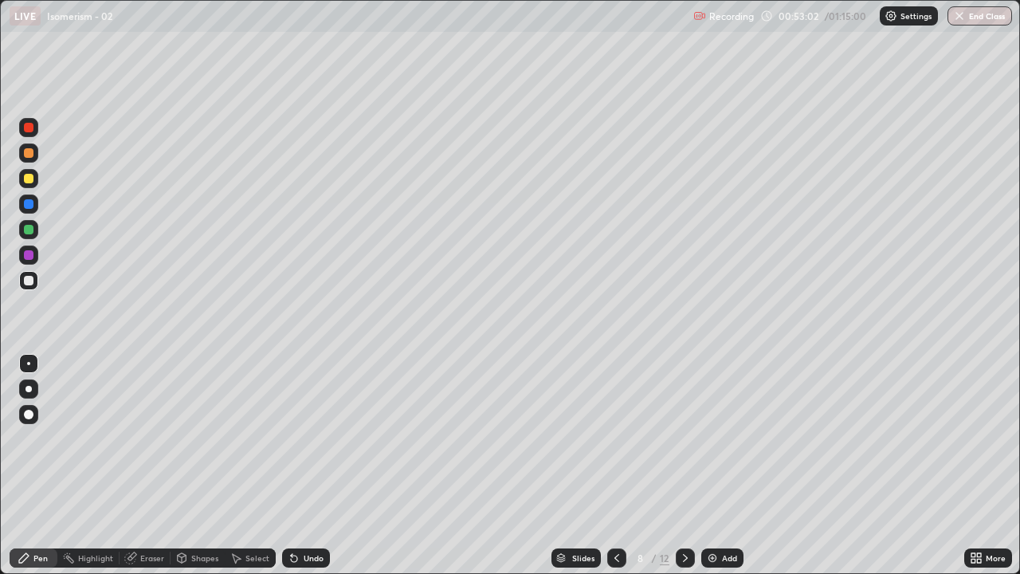
click at [685, 465] on icon at bounding box center [685, 558] width 5 height 8
click at [684, 465] on icon at bounding box center [685, 558] width 13 height 13
click at [682, 465] on icon at bounding box center [685, 558] width 13 height 13
click at [682, 465] on div at bounding box center [685, 557] width 19 height 19
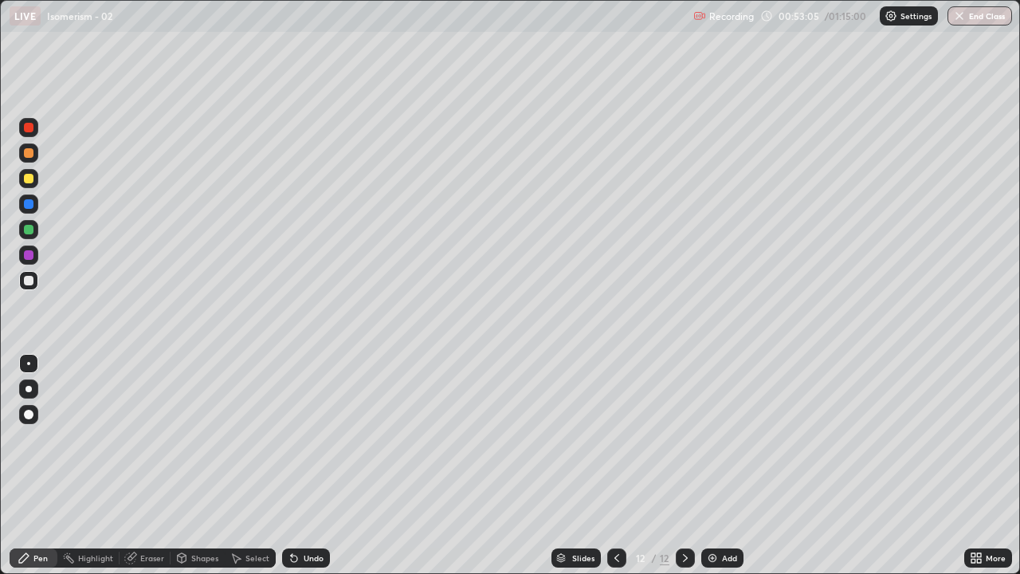
click at [706, 465] on img at bounding box center [712, 558] width 13 height 13
click at [298, 465] on div "Undo" at bounding box center [306, 557] width 48 height 19
click at [300, 465] on div "Undo" at bounding box center [306, 557] width 48 height 19
click at [304, 465] on div "Undo" at bounding box center [314, 558] width 20 height 8
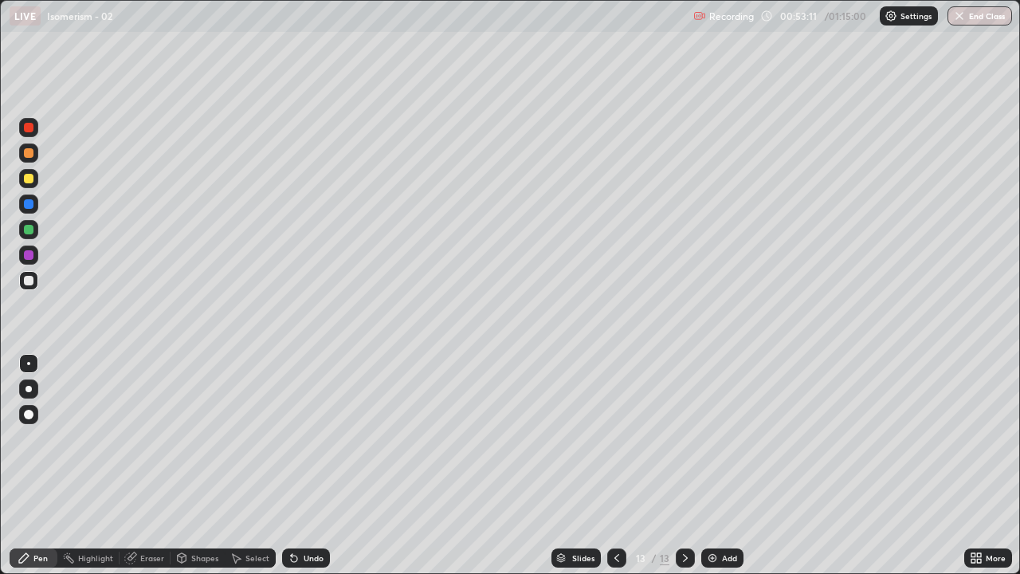
click at [304, 465] on div "Undo" at bounding box center [314, 558] width 20 height 8
click at [301, 465] on div "Undo" at bounding box center [306, 557] width 48 height 19
click at [298, 465] on div "Undo" at bounding box center [306, 557] width 48 height 19
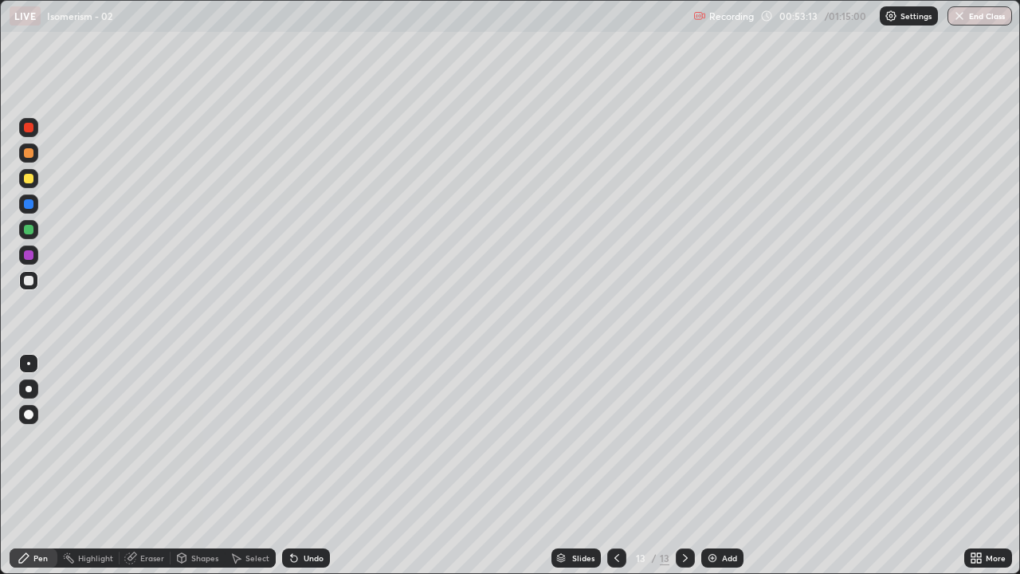
click at [615, 465] on icon at bounding box center [617, 558] width 13 height 13
click at [682, 465] on icon at bounding box center [685, 558] width 13 height 13
click at [28, 233] on div at bounding box center [29, 230] width 10 height 10
click at [29, 281] on div at bounding box center [29, 281] width 10 height 10
click at [615, 465] on icon at bounding box center [617, 558] width 13 height 13
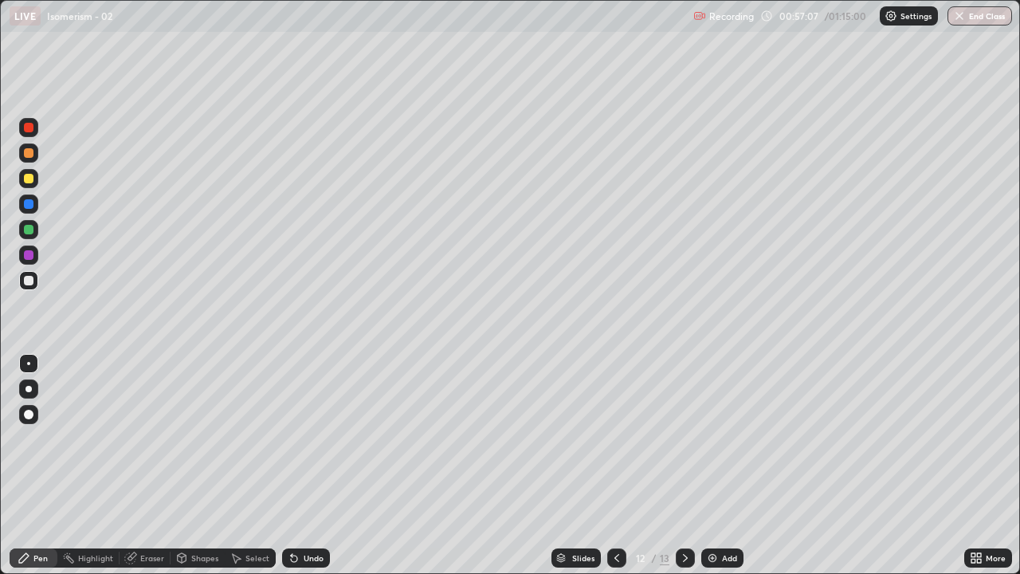
click at [685, 465] on icon at bounding box center [685, 558] width 5 height 8
click at [710, 465] on img at bounding box center [712, 558] width 13 height 13
click at [29, 128] on div at bounding box center [29, 128] width 10 height 10
click at [30, 281] on div at bounding box center [29, 281] width 10 height 10
click at [613, 465] on icon at bounding box center [617, 558] width 13 height 13
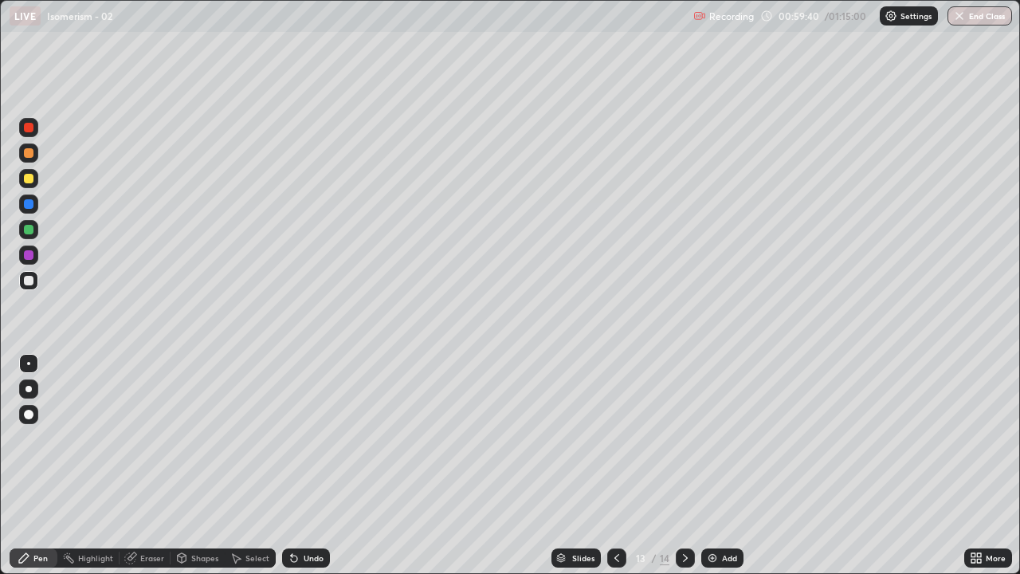
click at [615, 465] on icon at bounding box center [617, 558] width 13 height 13
click at [683, 465] on icon at bounding box center [685, 558] width 5 height 8
click at [685, 465] on icon at bounding box center [685, 558] width 13 height 13
click at [304, 465] on div "Undo" at bounding box center [314, 558] width 20 height 8
click at [292, 465] on icon at bounding box center [294, 559] width 6 height 6
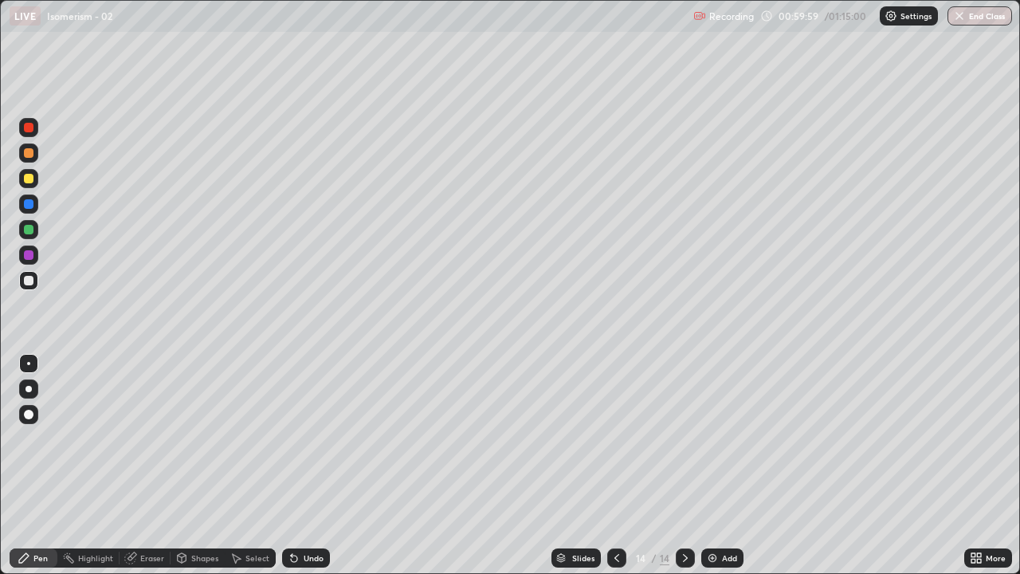
click at [312, 465] on div "Undo" at bounding box center [314, 558] width 20 height 8
click at [298, 465] on icon at bounding box center [294, 558] width 13 height 13
click at [306, 465] on div "Undo" at bounding box center [314, 558] width 20 height 8
click at [241, 465] on icon at bounding box center [236, 558] width 13 height 13
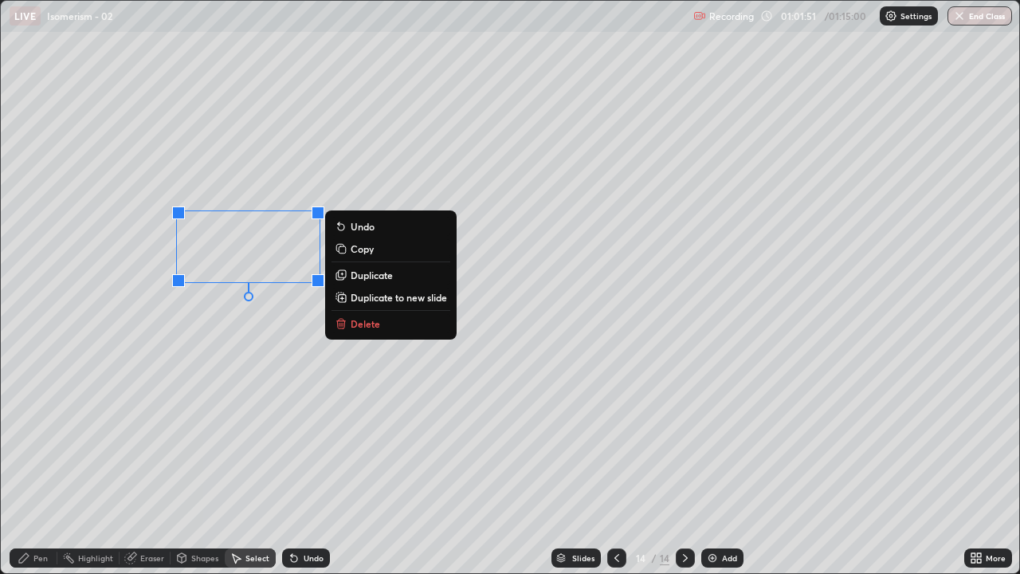
click at [366, 320] on p "Delete" at bounding box center [365, 323] width 29 height 13
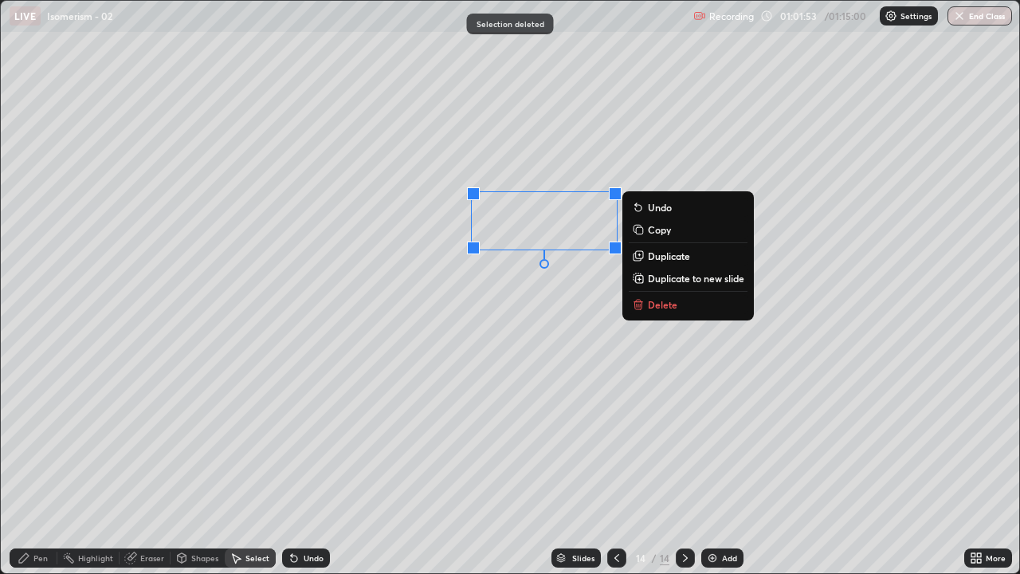
click at [650, 298] on p "Delete" at bounding box center [662, 304] width 29 height 13
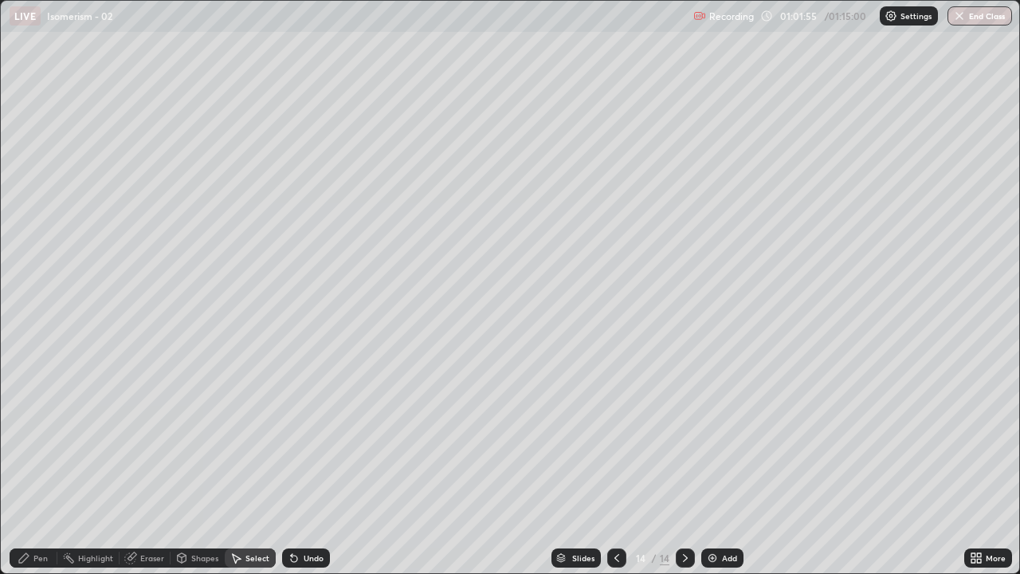
click at [31, 465] on div "Pen" at bounding box center [34, 557] width 48 height 19
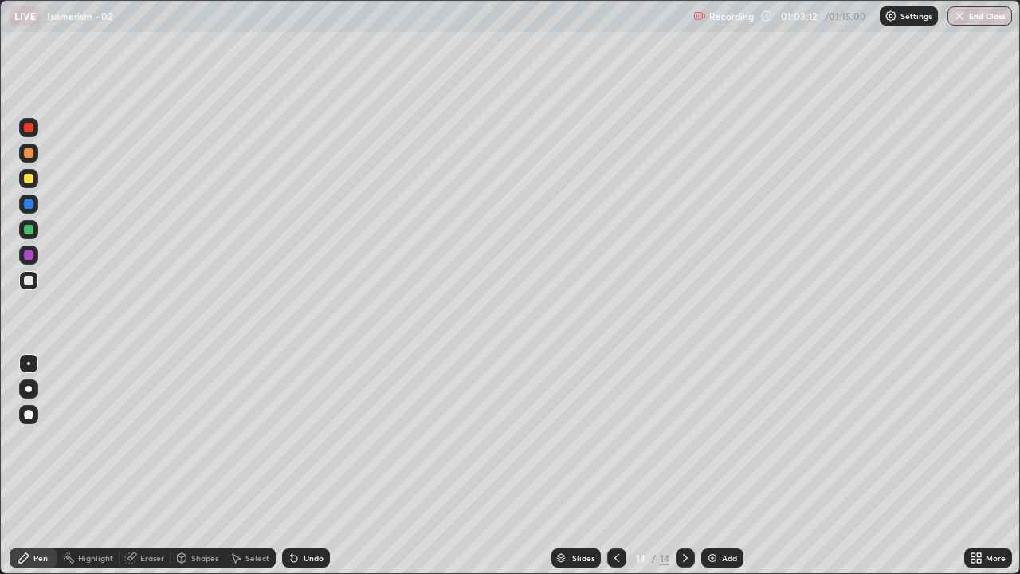
click at [247, 465] on div "Select" at bounding box center [250, 557] width 51 height 19
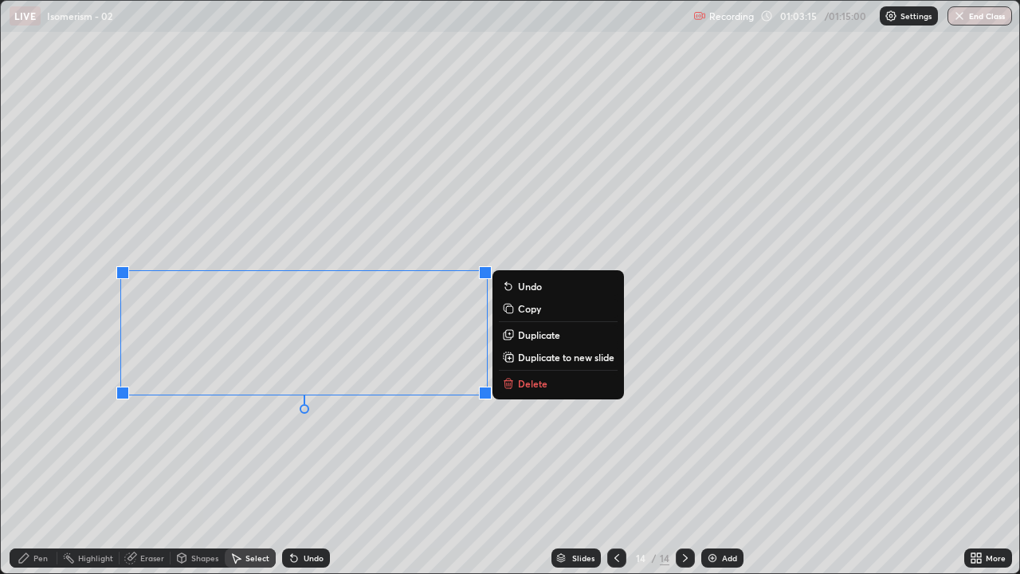
click at [513, 387] on icon at bounding box center [508, 383] width 13 height 13
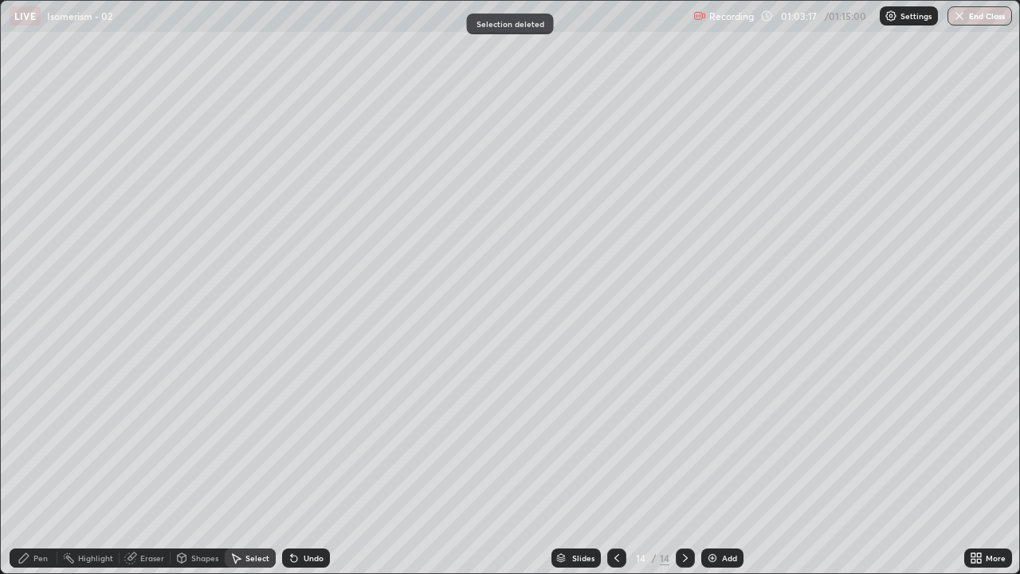
click at [41, 465] on div "Pen" at bounding box center [34, 557] width 48 height 19
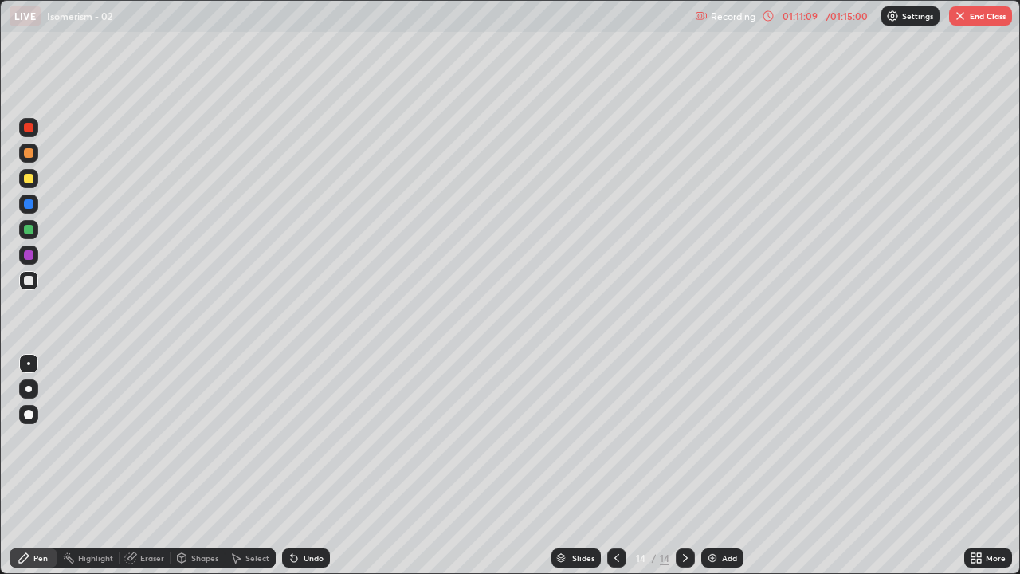
click at [611, 465] on icon at bounding box center [617, 558] width 13 height 13
click at [616, 465] on icon at bounding box center [617, 558] width 5 height 8
click at [618, 465] on icon at bounding box center [617, 558] width 13 height 13
click at [579, 465] on div "Slides" at bounding box center [583, 558] width 22 height 8
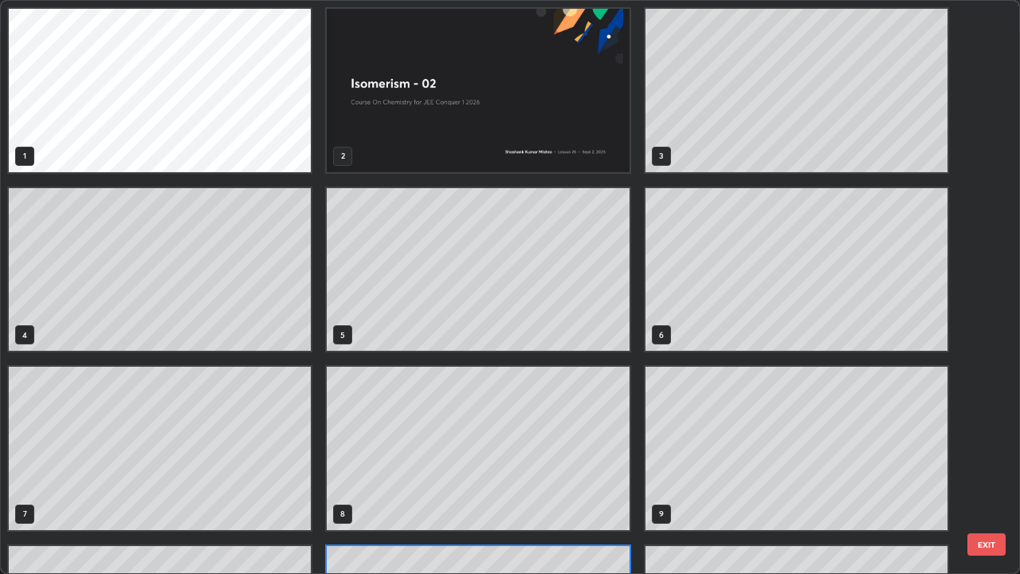
scroll to position [568, 1011]
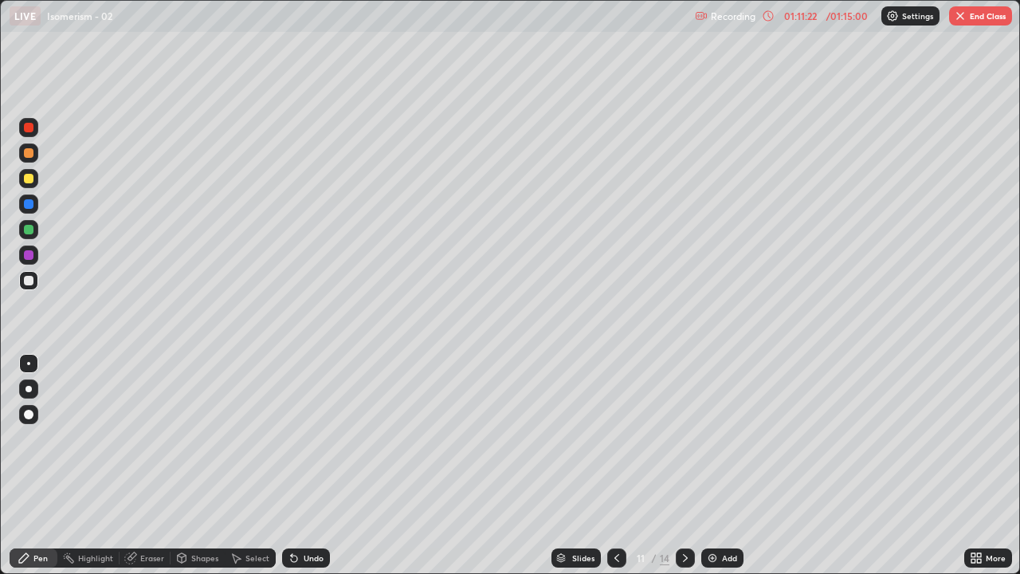
click at [684, 465] on icon at bounding box center [685, 558] width 13 height 13
click at [965, 18] on img "button" at bounding box center [960, 16] width 13 height 13
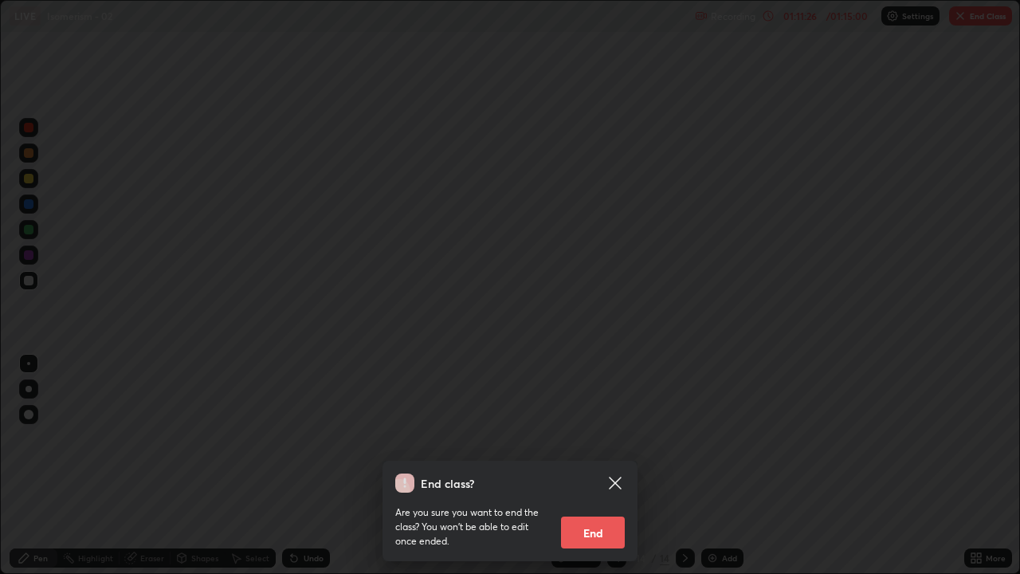
click at [568, 465] on button "End" at bounding box center [593, 533] width 64 height 32
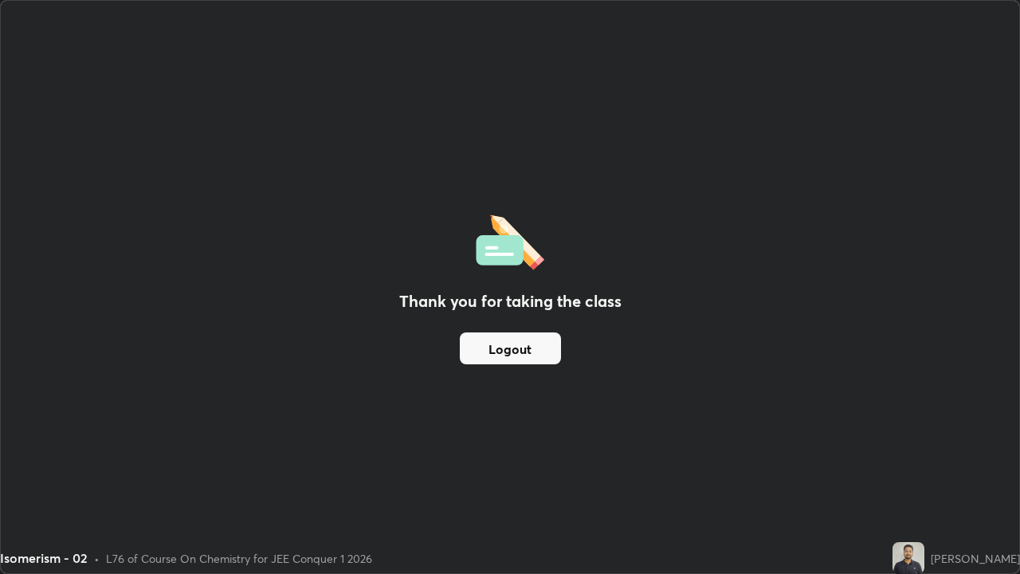
click at [470, 355] on button "Logout" at bounding box center [510, 348] width 101 height 32
click at [470, 352] on button "Logout" at bounding box center [510, 348] width 101 height 32
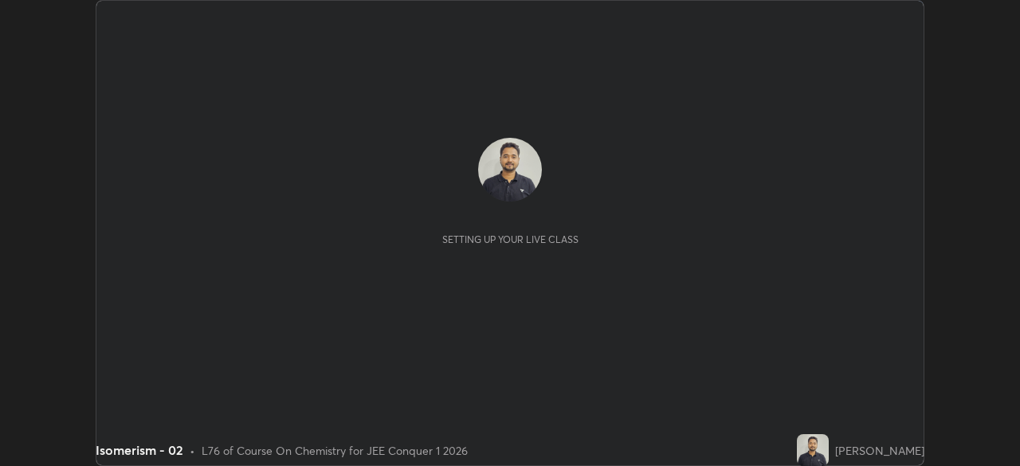
scroll to position [466, 1020]
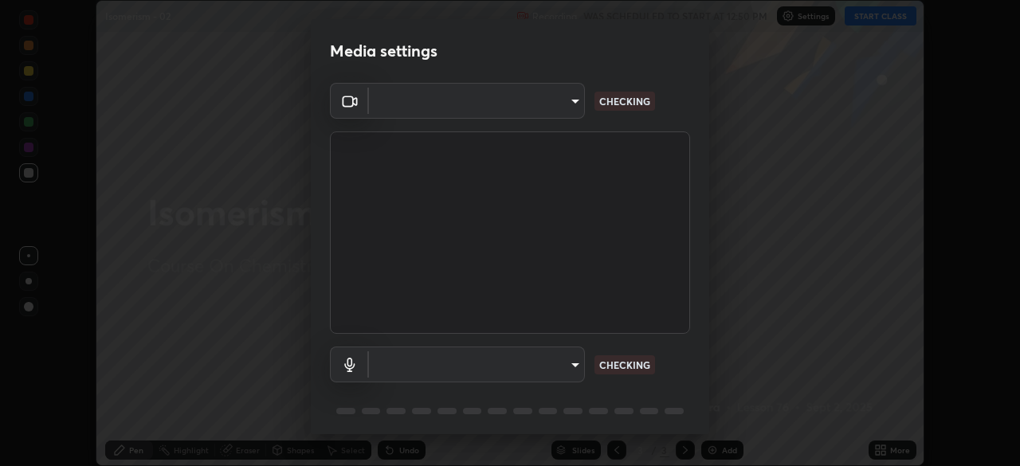
click at [571, 360] on body "Erase all Isomerism - 02 Recording WAS SCHEDULED TO START AT 12:50 PM Settings …" at bounding box center [510, 233] width 1020 height 466
type input "8c17a5d152d90efee16c6d0123f72e1c8e3faabb66c5818a7671abbc9a97bc9a"
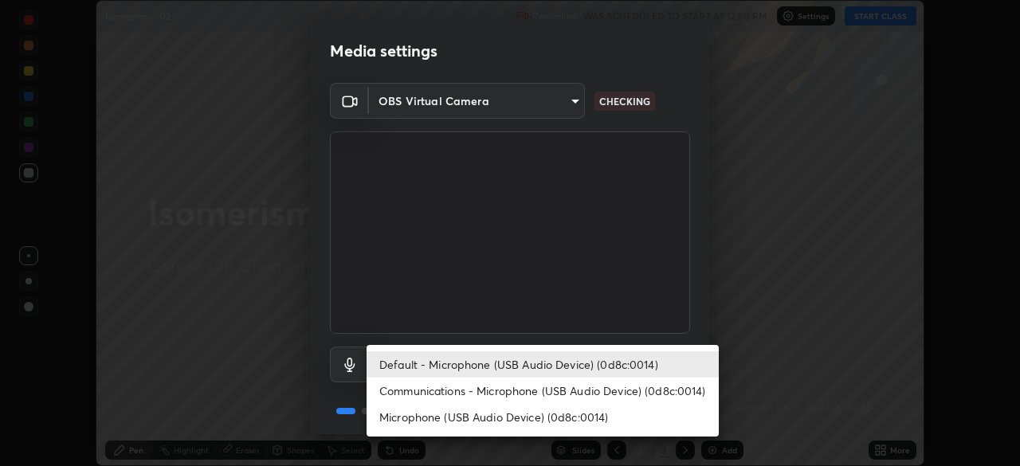
click at [558, 382] on li "Communications - Microphone (USB Audio Device) (0d8c:0014)" at bounding box center [543, 391] width 352 height 26
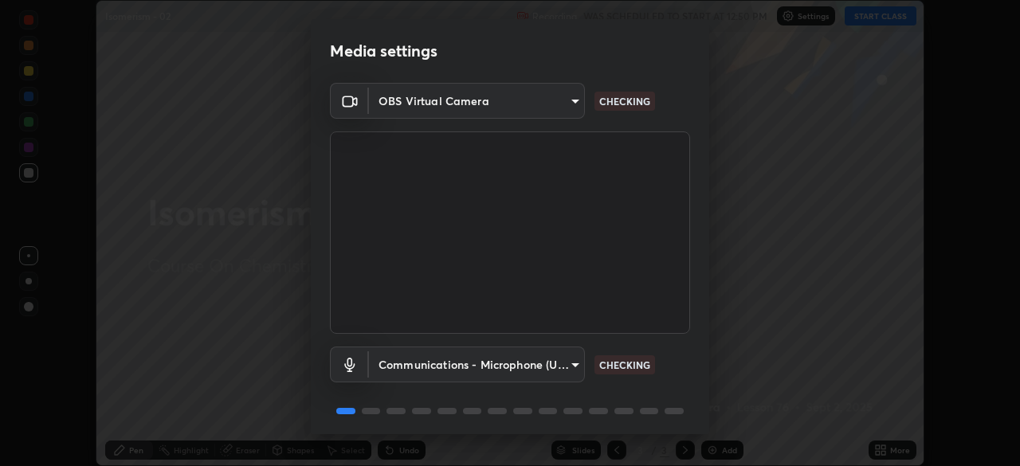
click at [553, 366] on body "Erase all Isomerism - 02 Recording WAS SCHEDULED TO START AT 12:50 PM Settings …" at bounding box center [510, 233] width 1020 height 466
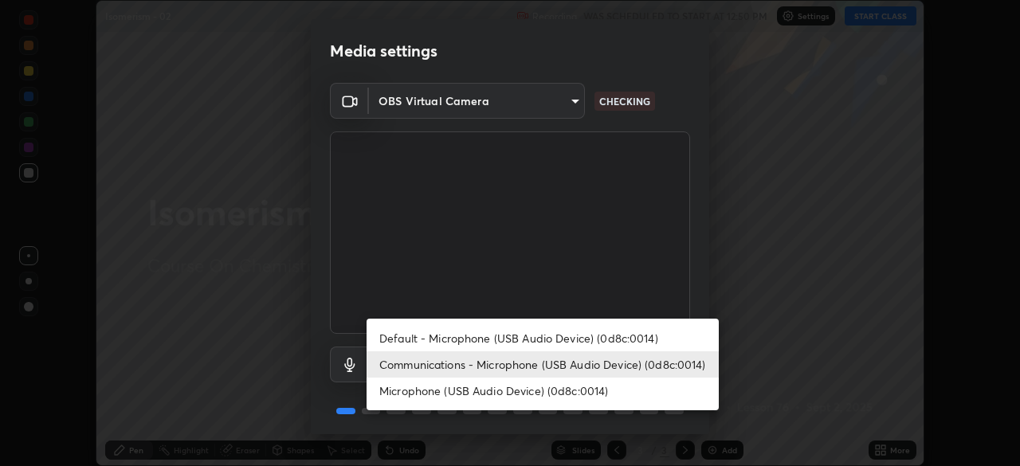
click at [550, 339] on li "Default - Microphone (USB Audio Device) (0d8c:0014)" at bounding box center [543, 338] width 352 height 26
type input "default"
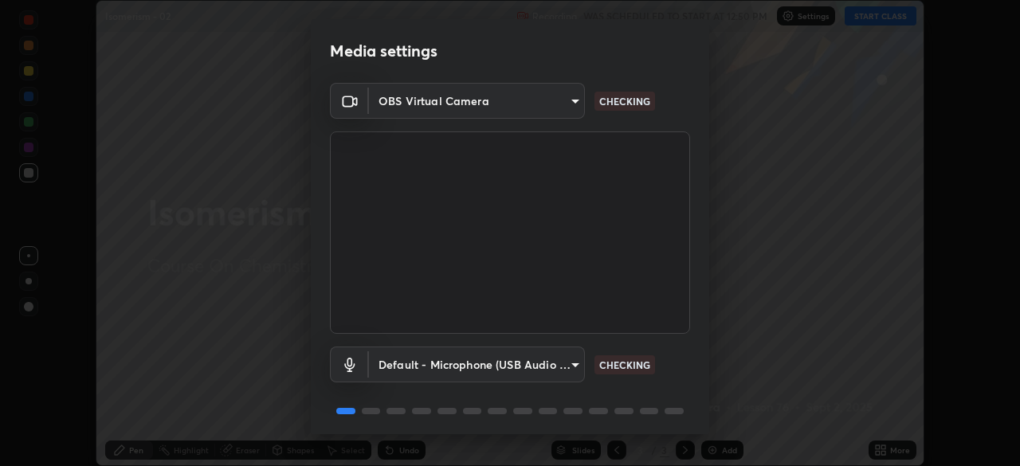
scroll to position [57, 0]
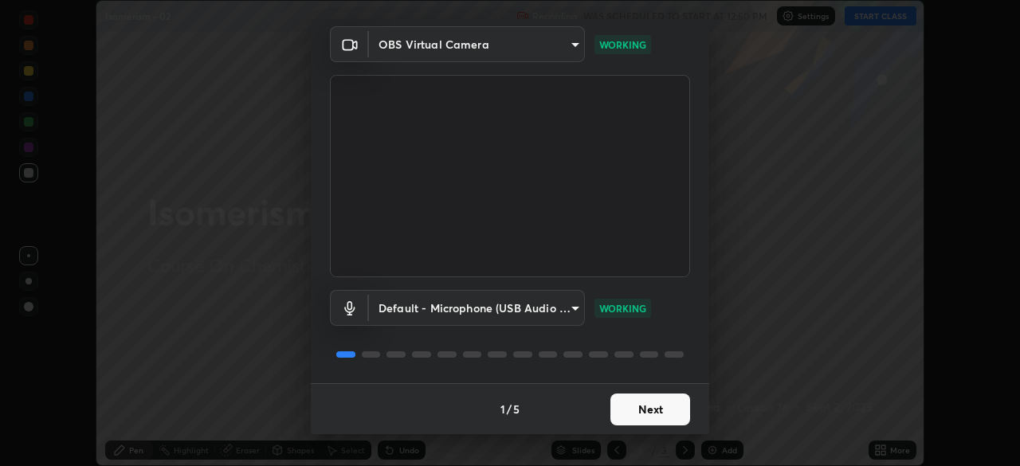
click at [653, 414] on button "Next" at bounding box center [651, 410] width 80 height 32
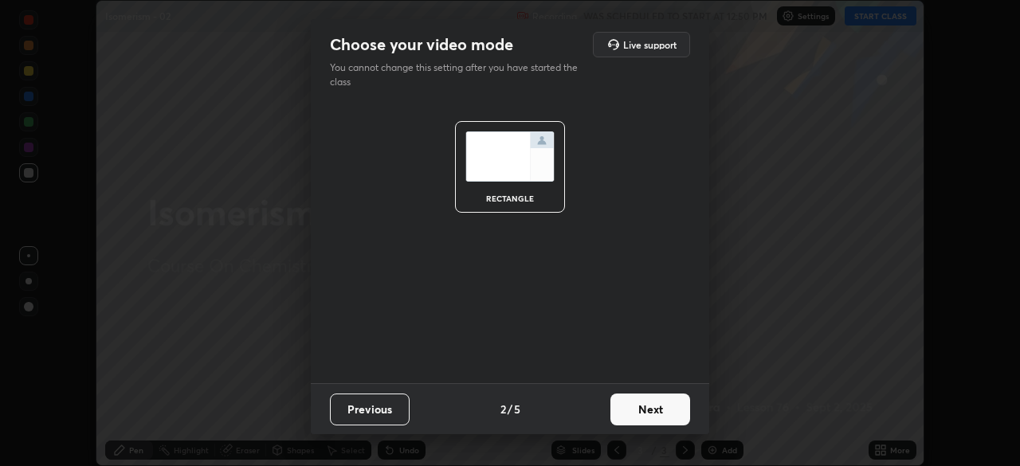
click at [647, 411] on button "Next" at bounding box center [651, 410] width 80 height 32
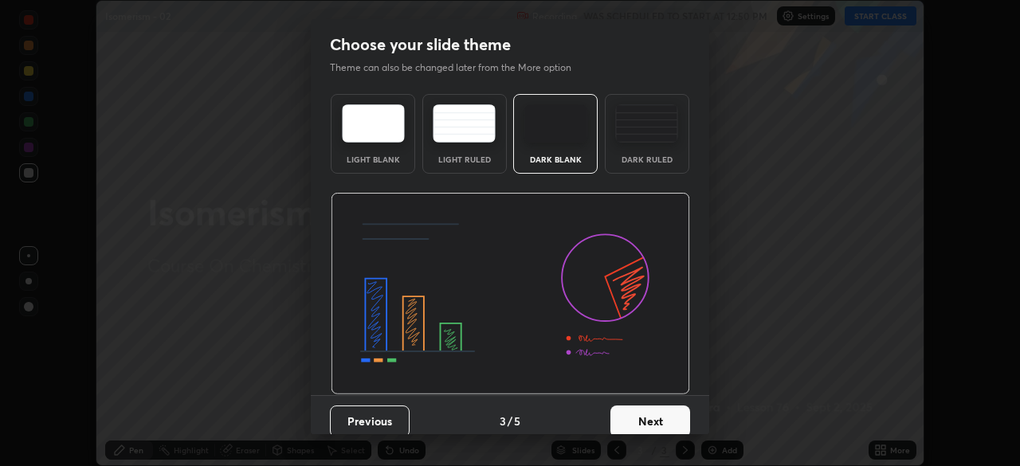
click at [673, 411] on button "Next" at bounding box center [651, 422] width 80 height 32
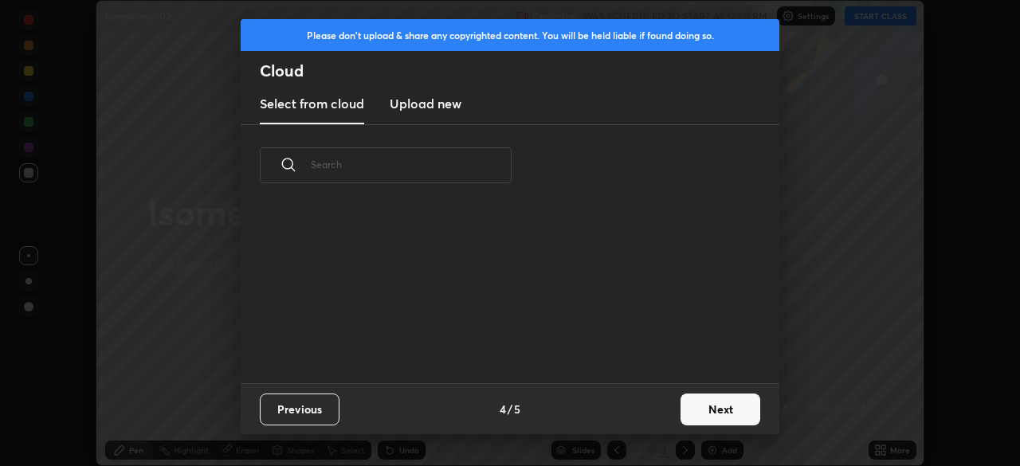
click at [649, 419] on div "Previous 4 / 5 Next" at bounding box center [510, 408] width 539 height 51
click at [672, 431] on div "Previous 4 / 5 Next" at bounding box center [510, 408] width 539 height 51
click at [682, 413] on button "Next" at bounding box center [721, 410] width 80 height 32
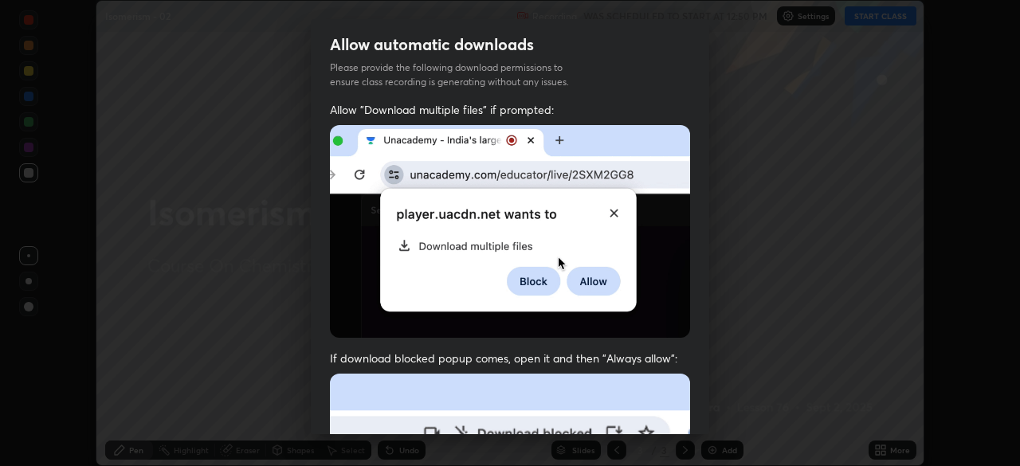
click at [689, 419] on div "Allow "Download multiple files" if prompted: If download blocked popup comes, o…" at bounding box center [510, 437] width 399 height 671
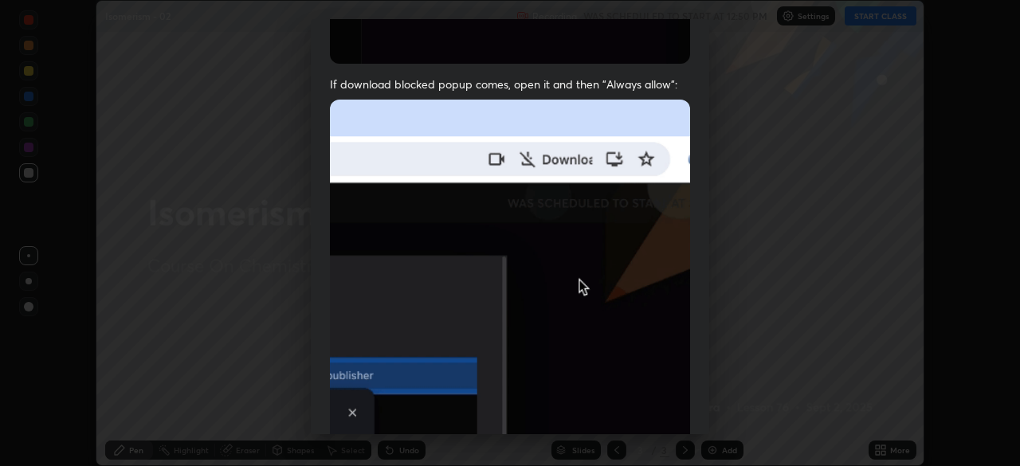
scroll to position [382, 0]
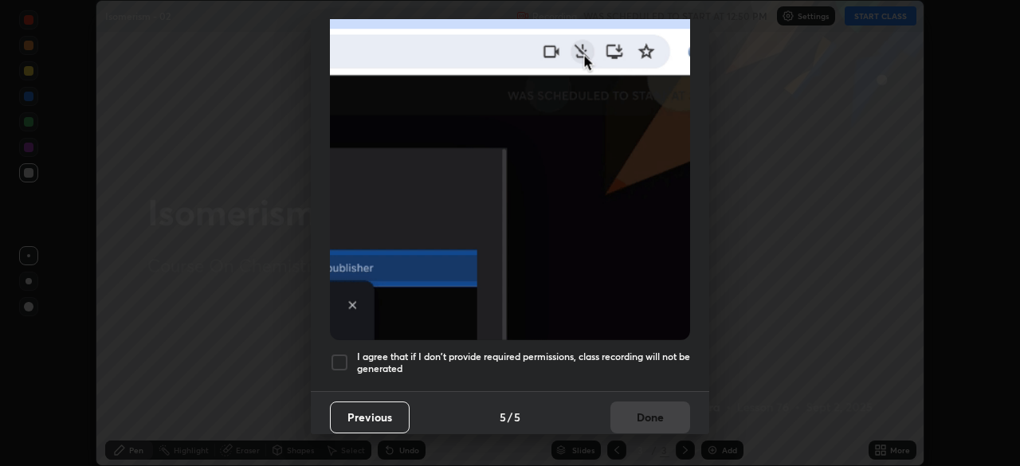
click at [646, 359] on h5 "I agree that if I don't provide required permissions, class recording will not …" at bounding box center [523, 363] width 333 height 25
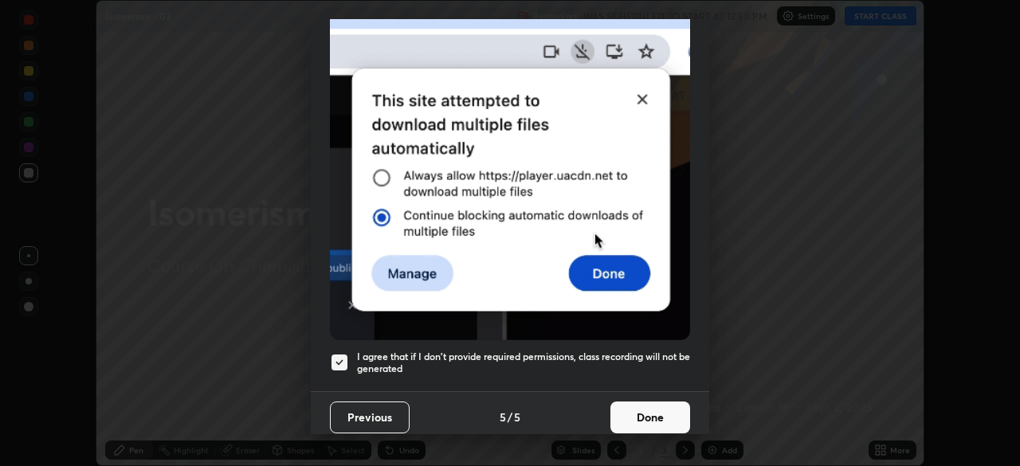
click at [650, 424] on button "Done" at bounding box center [651, 418] width 80 height 32
